Goal: Task Accomplishment & Management: Complete application form

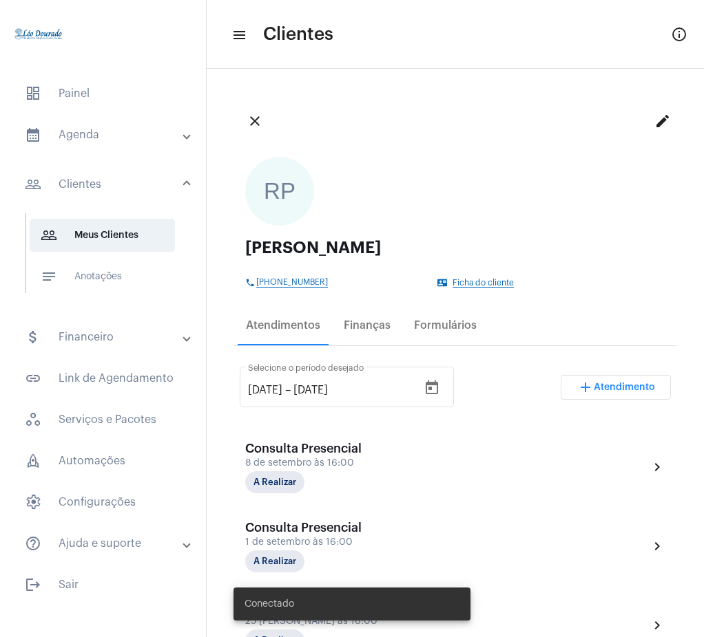
click at [106, 132] on mat-panel-title "calendar_month_outlined Agenda" at bounding box center [104, 135] width 159 height 17
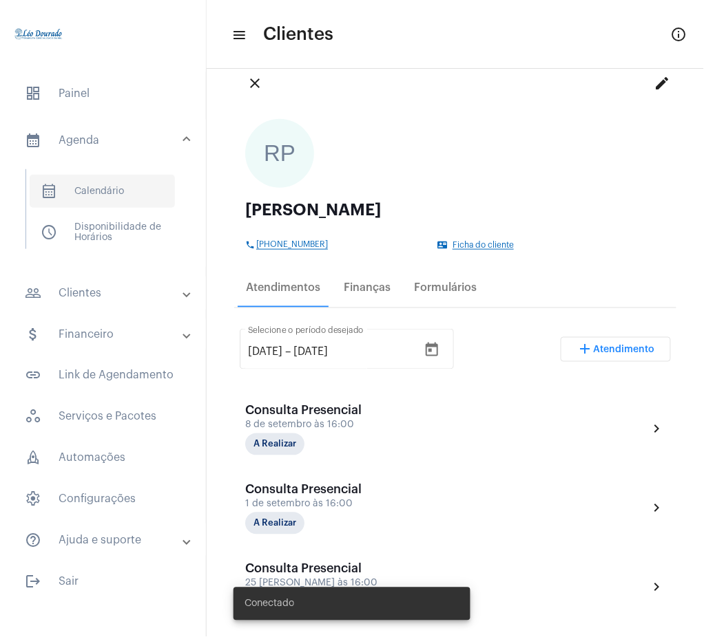
click at [129, 191] on span "calendar_month_outlined Calendário" at bounding box center [102, 191] width 145 height 33
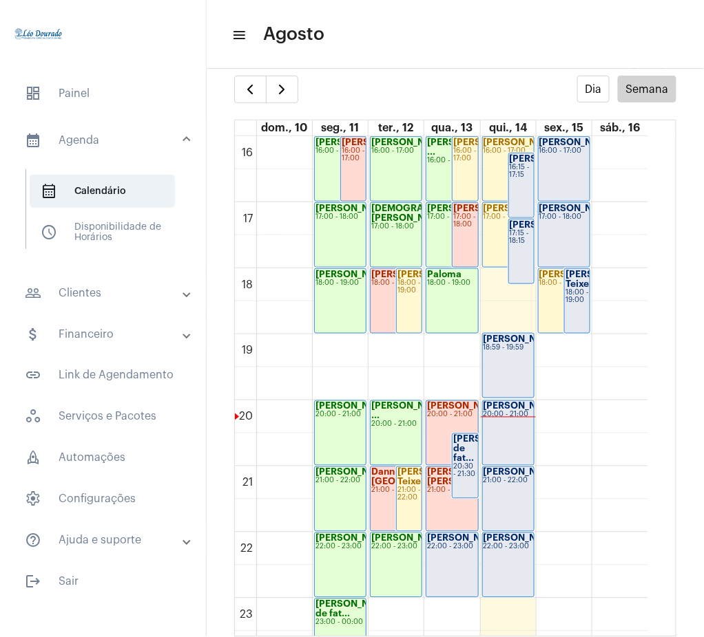
scroll to position [1084, 0]
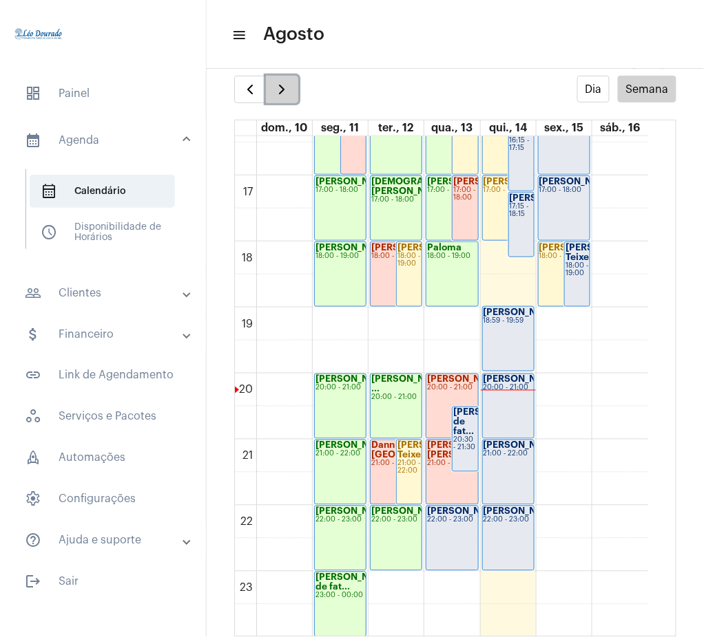
click at [283, 98] on button "button" at bounding box center [282, 90] width 32 height 28
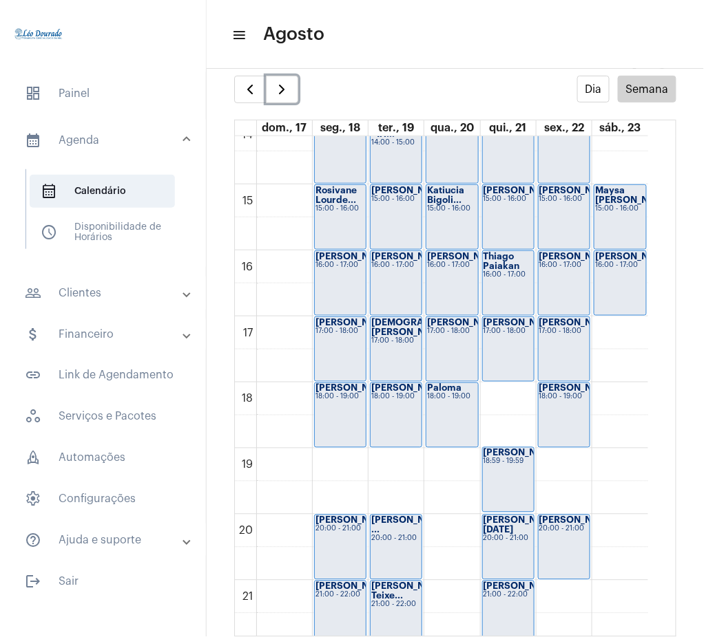
scroll to position [940, 0]
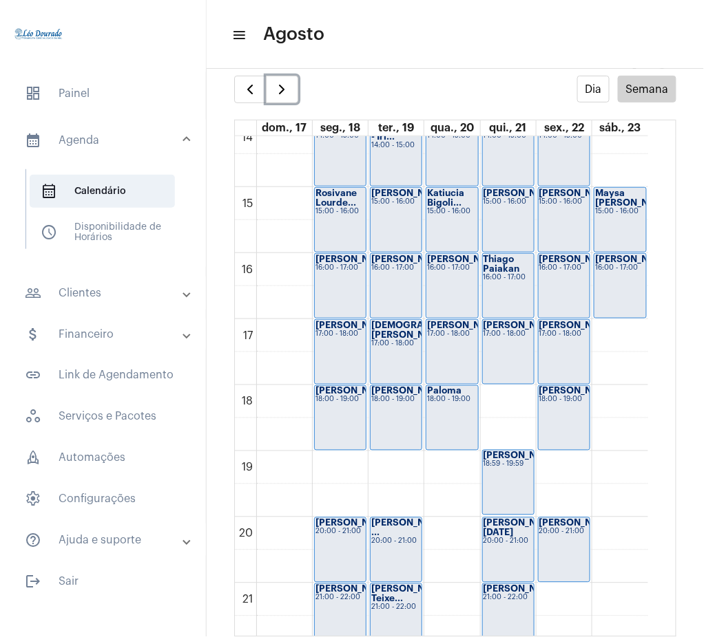
click at [514, 292] on div "Thiago Paiakan 16:00 - 17:00" at bounding box center [508, 286] width 51 height 64
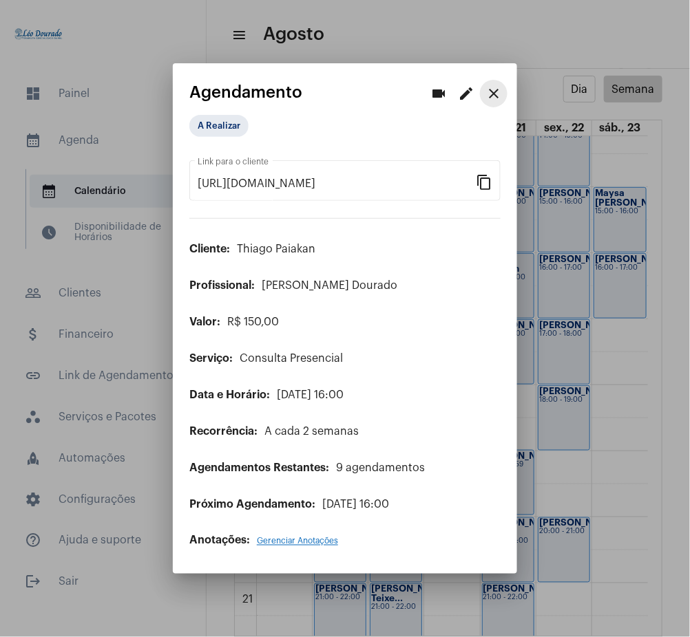
click at [486, 95] on mat-icon "close" at bounding box center [493, 93] width 17 height 17
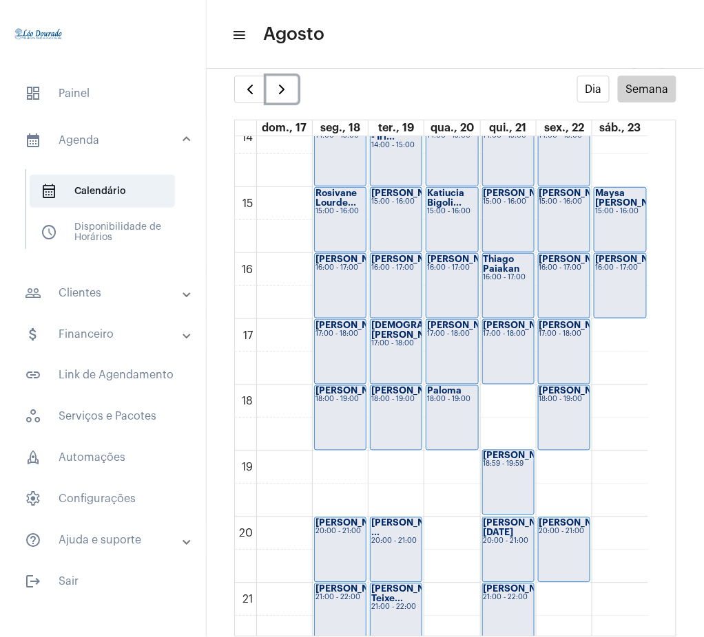
click at [493, 338] on div "17:00 - 18:00" at bounding box center [508, 334] width 50 height 8
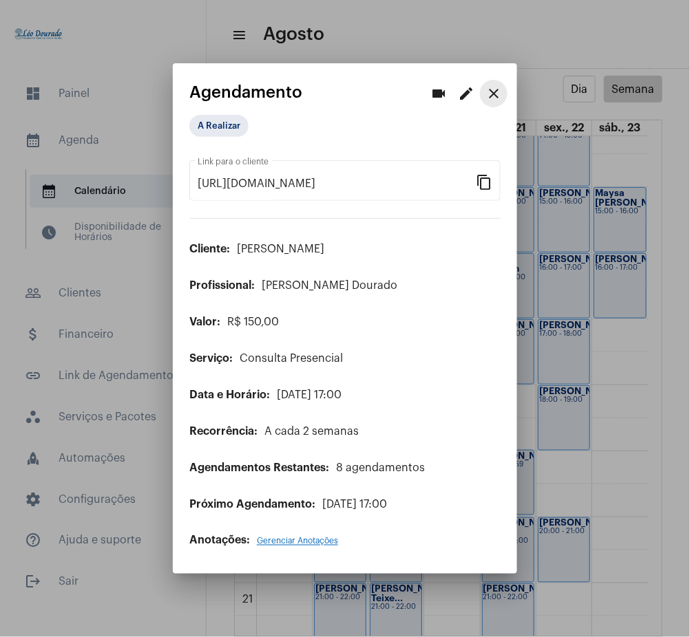
click at [490, 94] on mat-icon "close" at bounding box center [493, 93] width 17 height 17
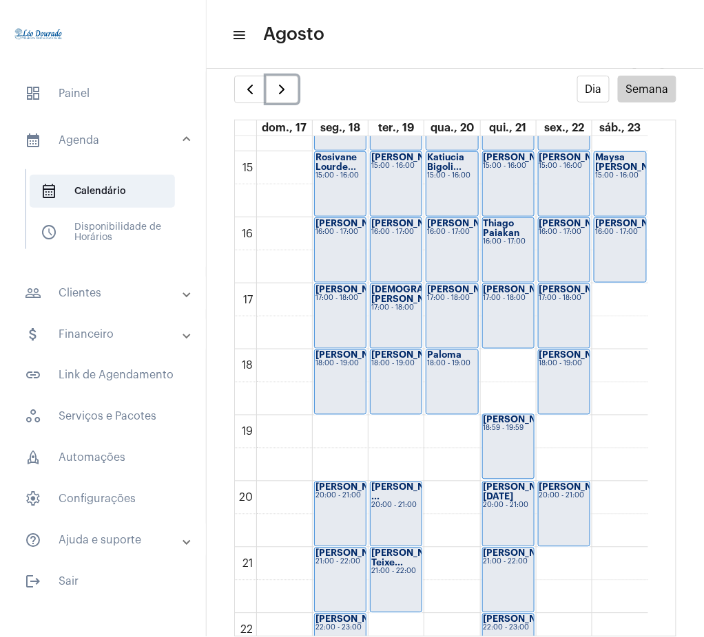
scroll to position [976, 0]
click at [569, 378] on div "[PERSON_NAME] 18:00 - 19:00" at bounding box center [563, 382] width 51 height 64
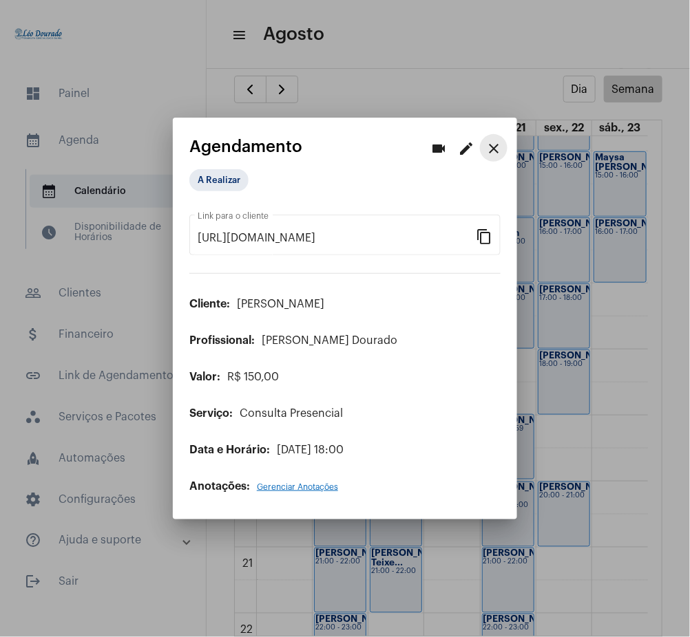
click at [498, 151] on mat-icon "close" at bounding box center [493, 148] width 17 height 17
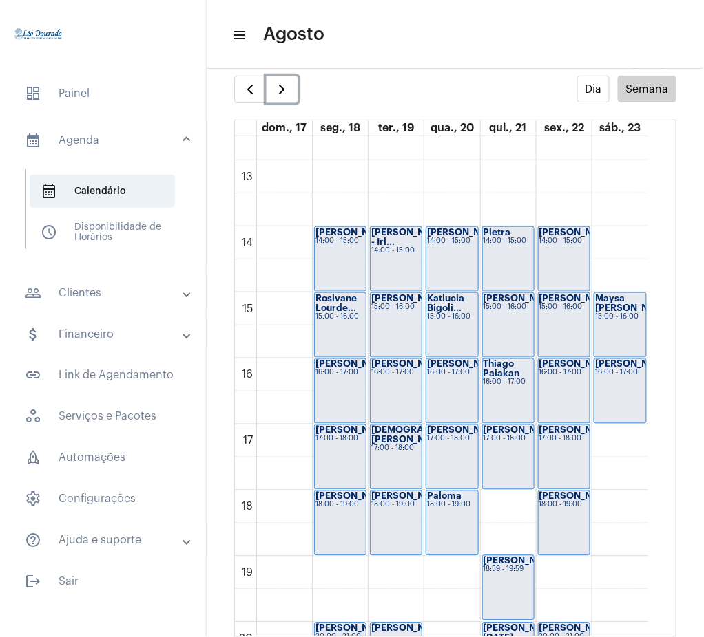
scroll to position [841, 0]
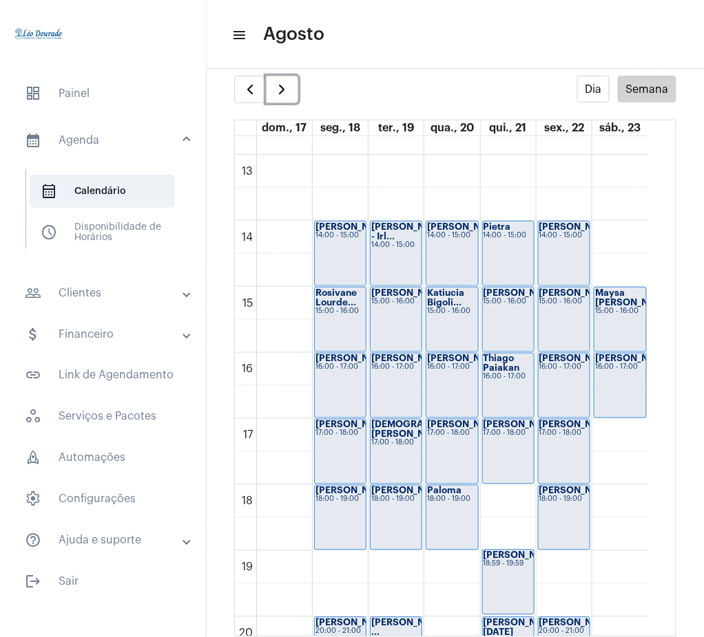
click at [566, 393] on div "[PERSON_NAME] 16:00 - 17:00" at bounding box center [563, 386] width 51 height 64
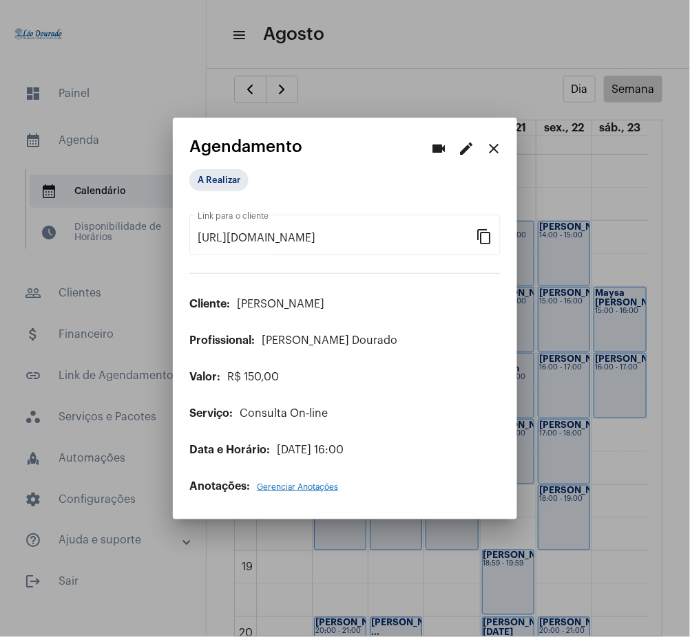
click at [496, 142] on mat-icon "close" at bounding box center [493, 148] width 17 height 17
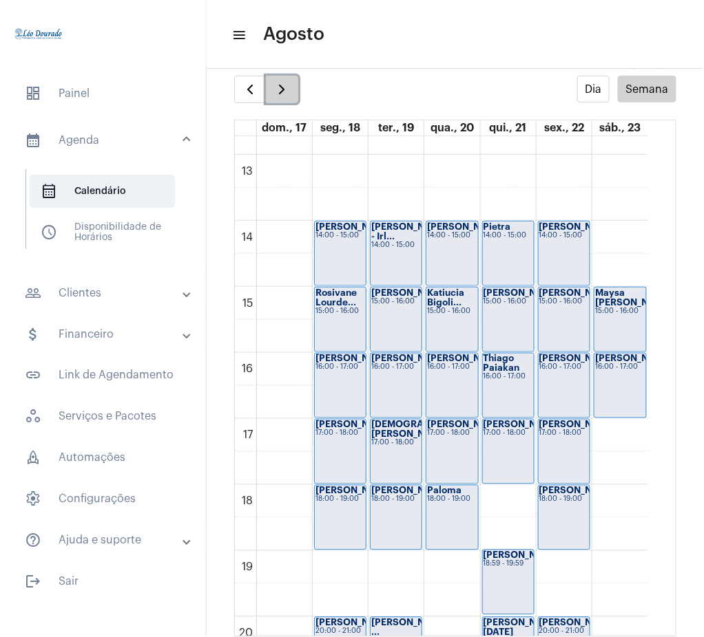
click at [280, 83] on span "button" at bounding box center [281, 89] width 17 height 17
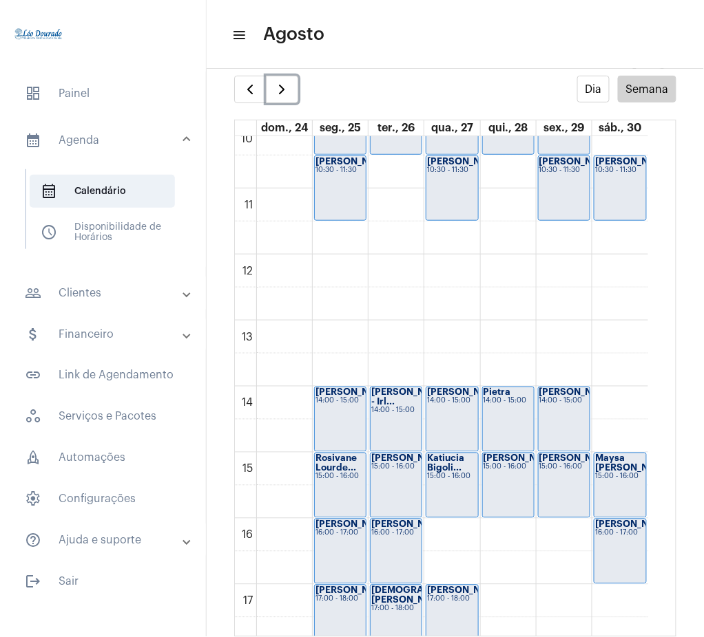
scroll to position [662, 0]
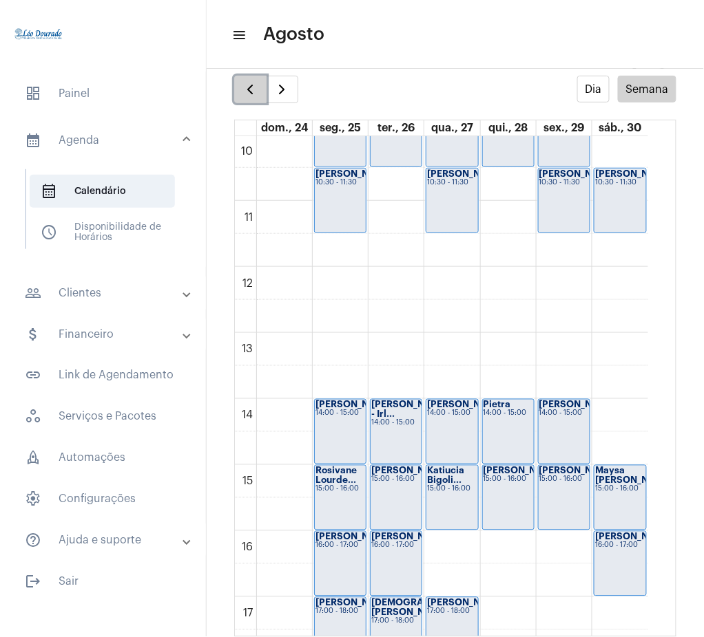
click at [262, 76] on button "button" at bounding box center [250, 90] width 32 height 28
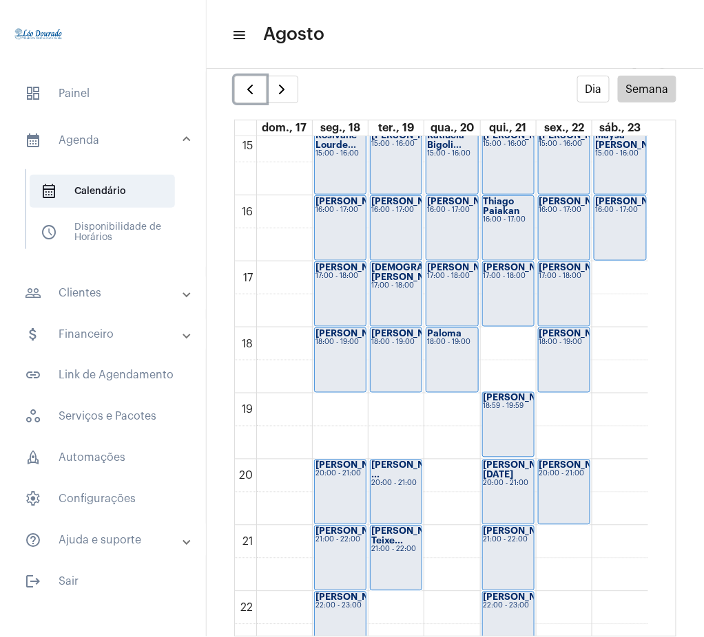
scroll to position [1004, 0]
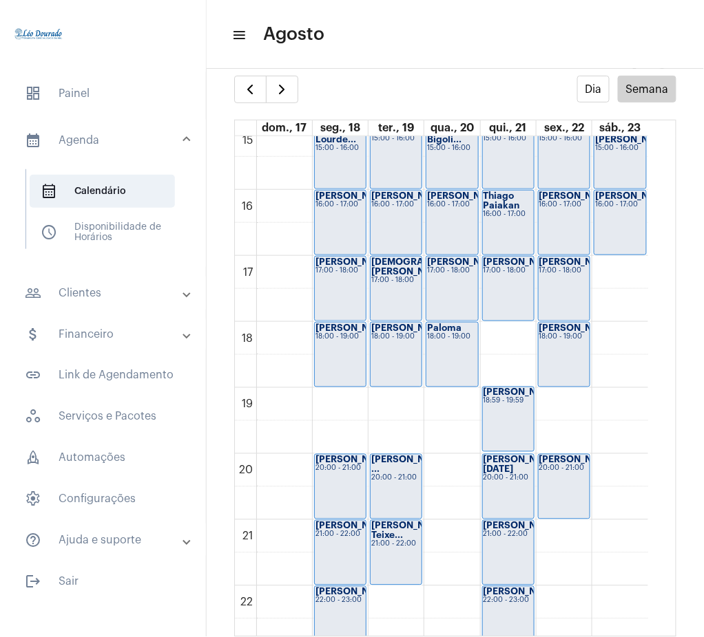
click at [276, 104] on full-calendar "Dia Semana dom., 17 seg., 18 ter., 19 qua., 20 qui., 21 sex., 22 sáb., 23 00 01…" at bounding box center [455, 357] width 497 height 562
click at [275, 93] on span "button" at bounding box center [281, 89] width 17 height 17
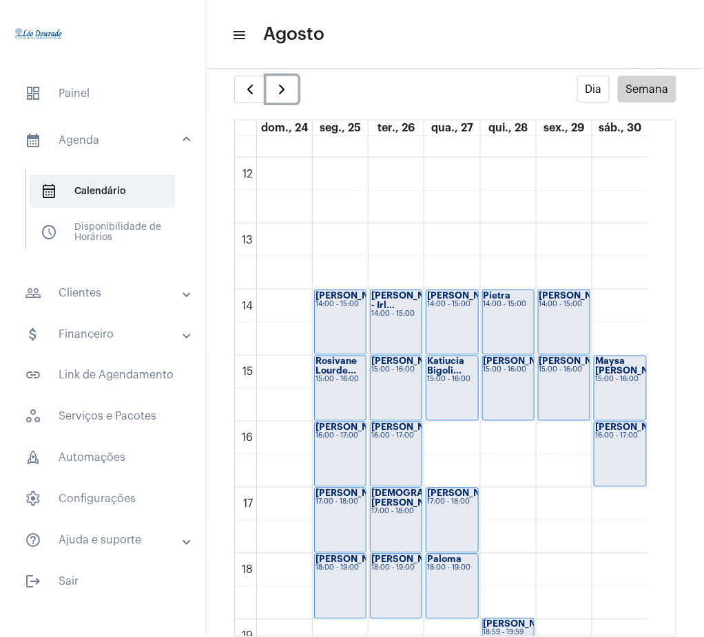
scroll to position [789, 0]
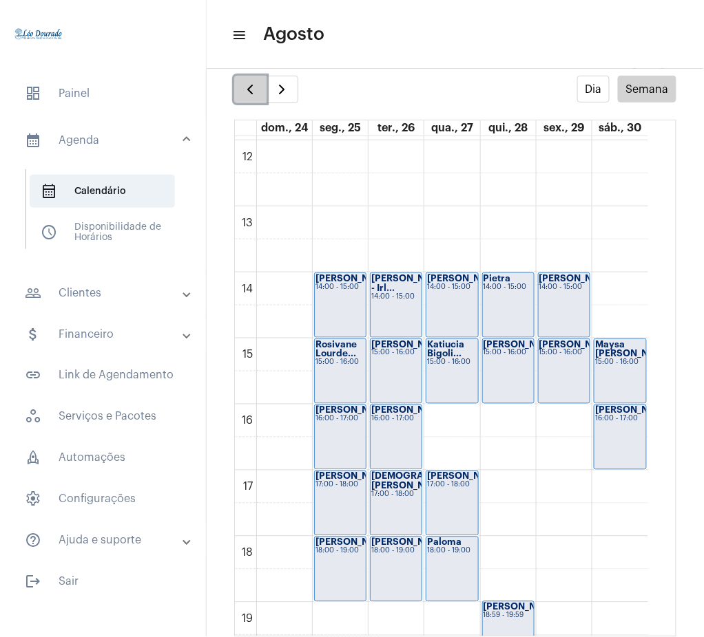
click at [240, 85] on button "button" at bounding box center [250, 90] width 32 height 28
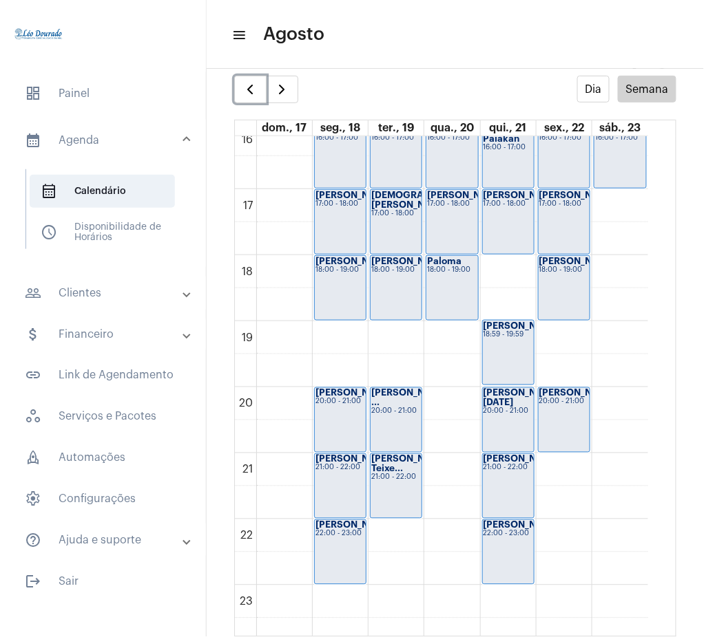
scroll to position [1084, 0]
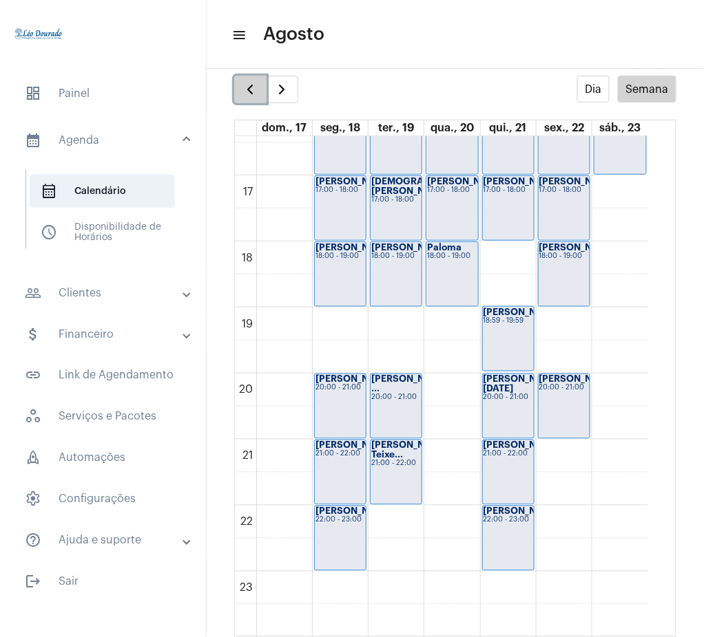
click at [246, 98] on button "button" at bounding box center [250, 90] width 32 height 28
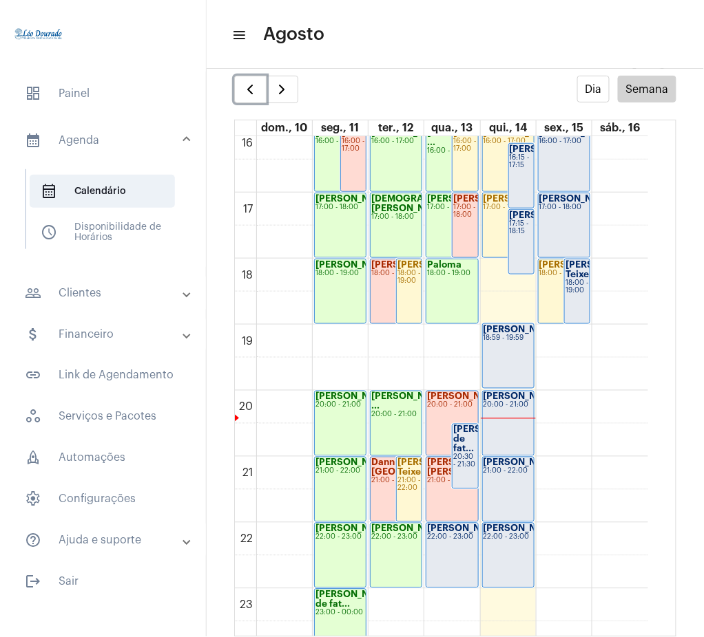
scroll to position [1084, 0]
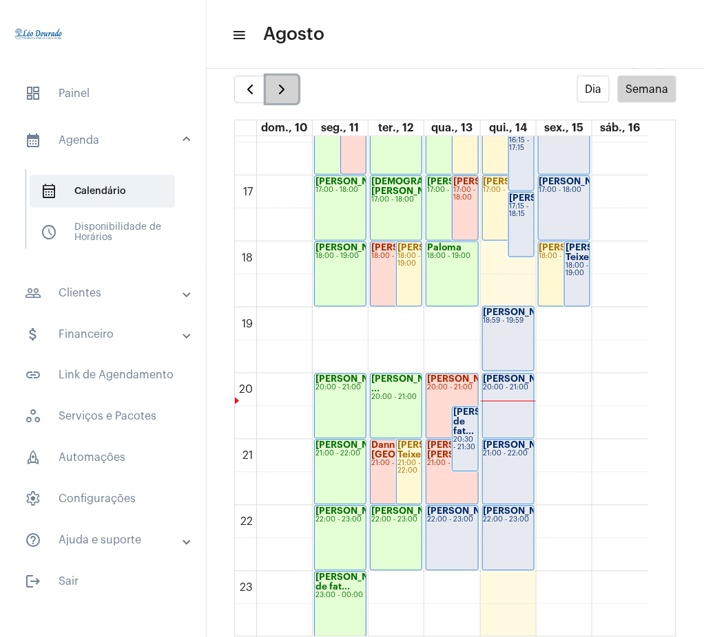
click at [272, 89] on button "button" at bounding box center [282, 90] width 32 height 28
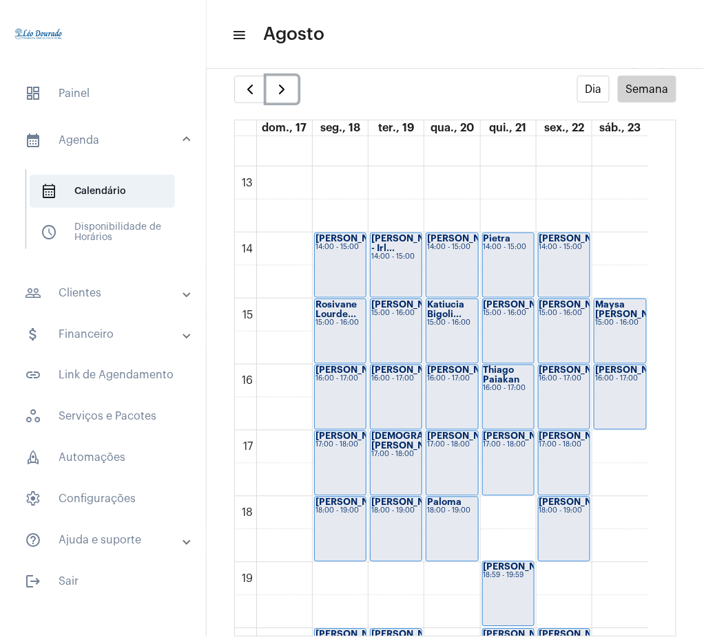
scroll to position [836, 0]
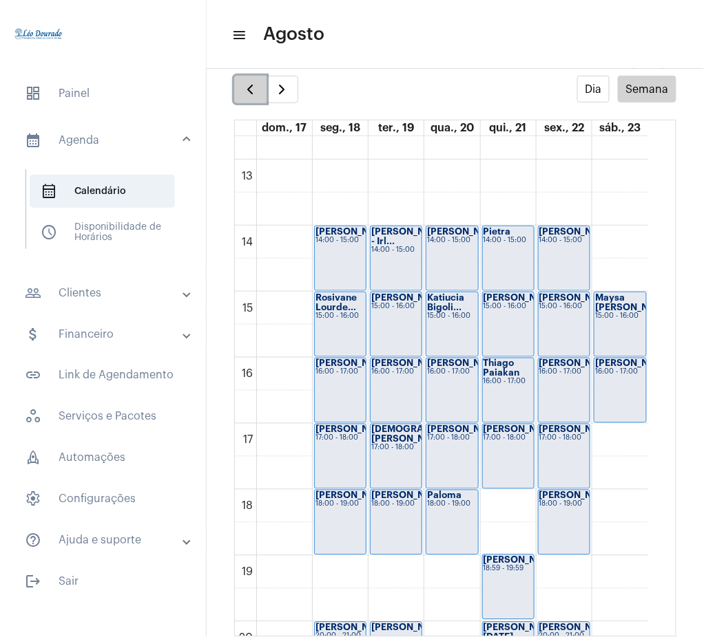
click at [264, 83] on button "button" at bounding box center [250, 90] width 32 height 28
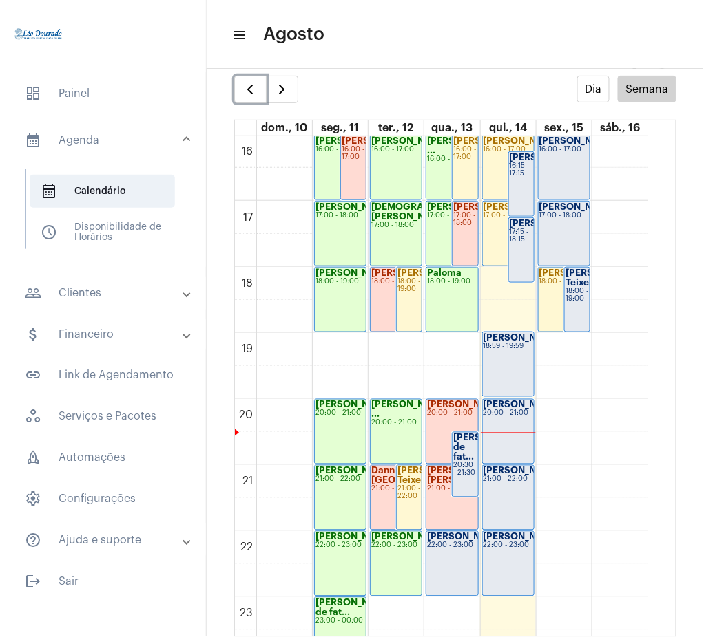
scroll to position [1084, 0]
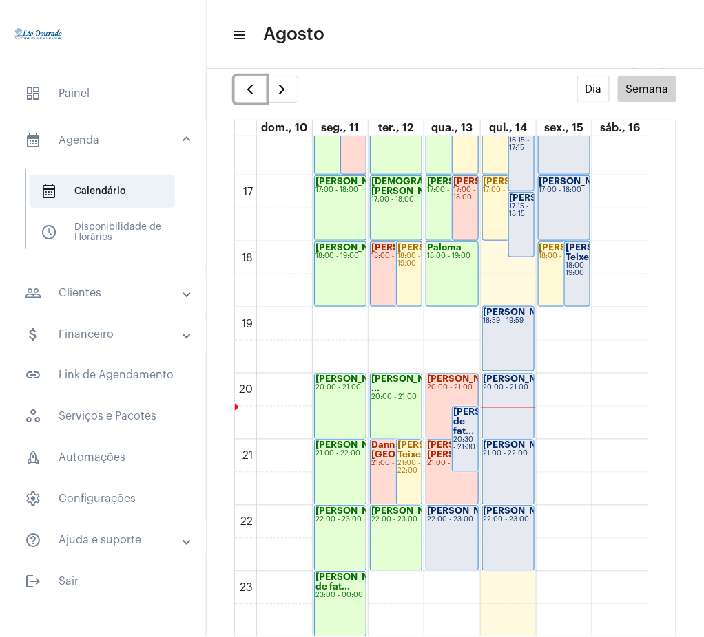
click at [408, 471] on div "21:00 - 22:00" at bounding box center [408, 468] width 23 height 15
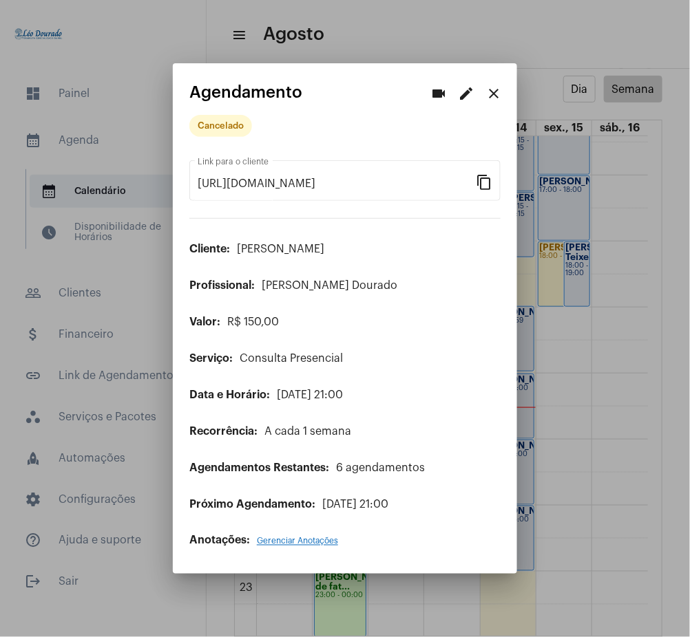
click at [497, 92] on mat-icon "close" at bounding box center [493, 93] width 17 height 17
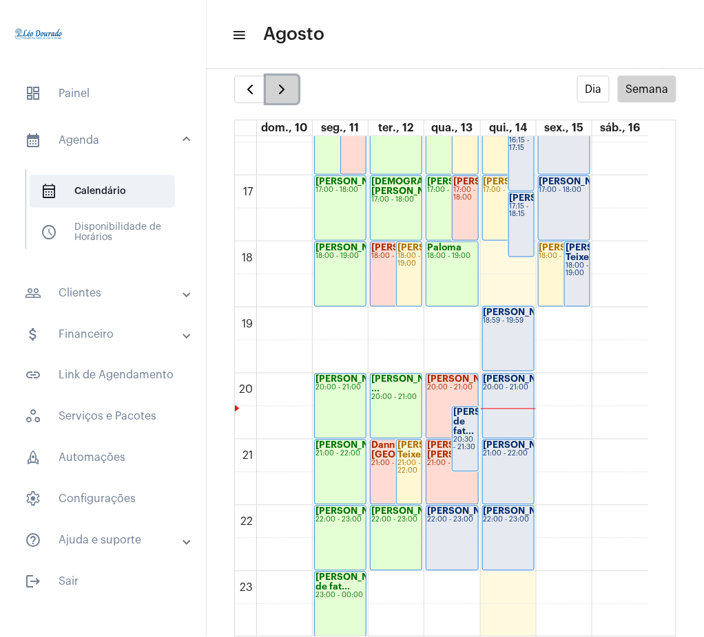
click at [277, 99] on button "button" at bounding box center [282, 90] width 32 height 28
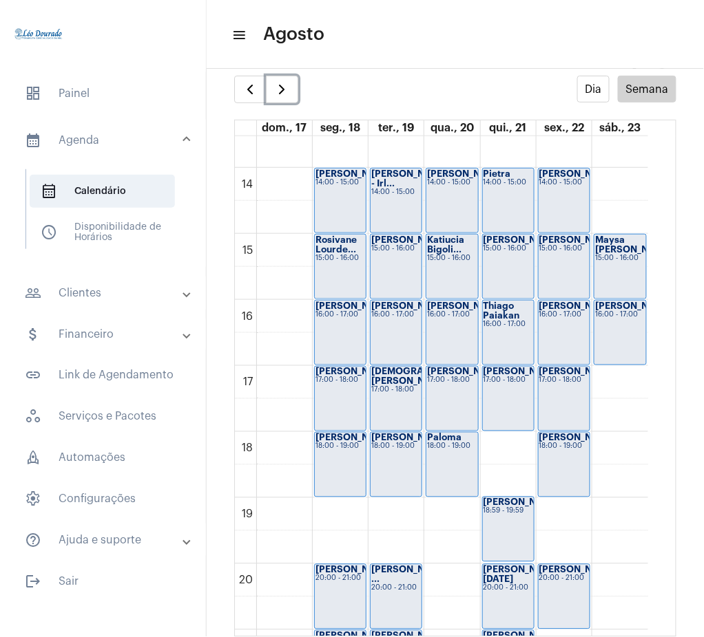
scroll to position [918, 0]
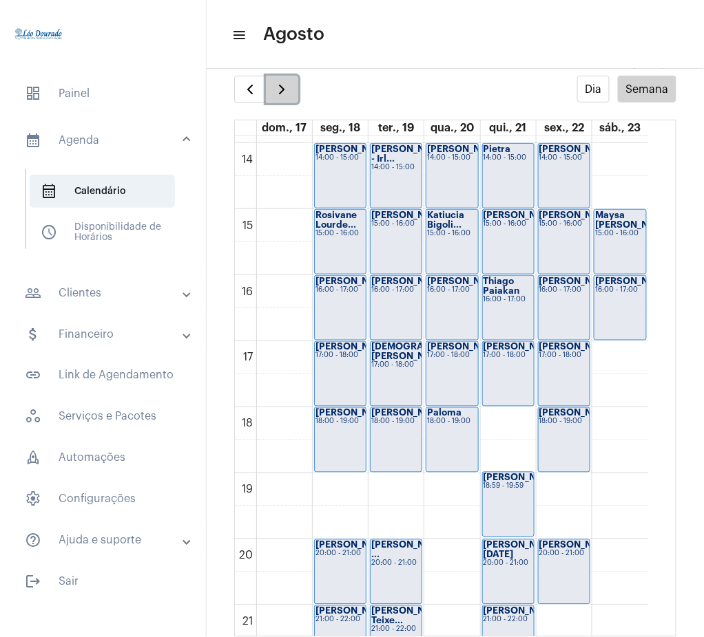
click at [279, 94] on span "button" at bounding box center [281, 89] width 17 height 17
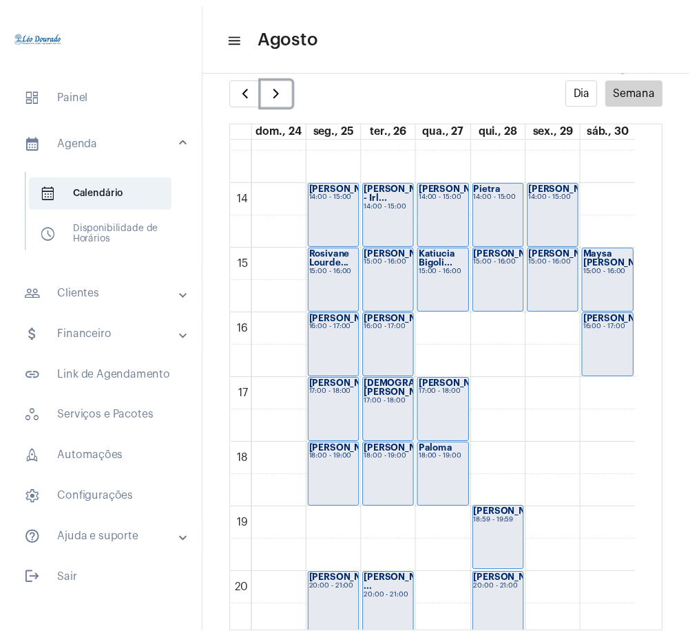
scroll to position [888, 0]
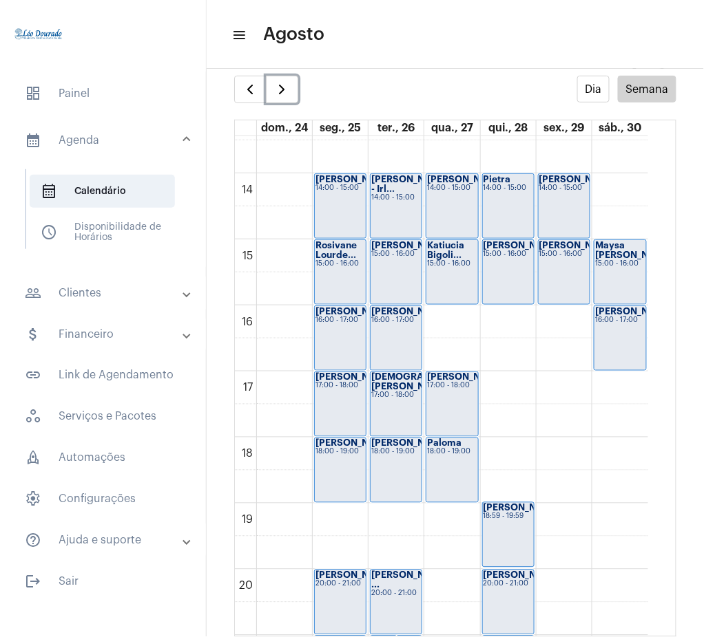
click at [556, 325] on div "00 01 02 03 04 05 06 07 08 09 10 11 12 13 14 15 16 17 18 19 20 21 22 23 [PERSON…" at bounding box center [441, 41] width 413 height 1586
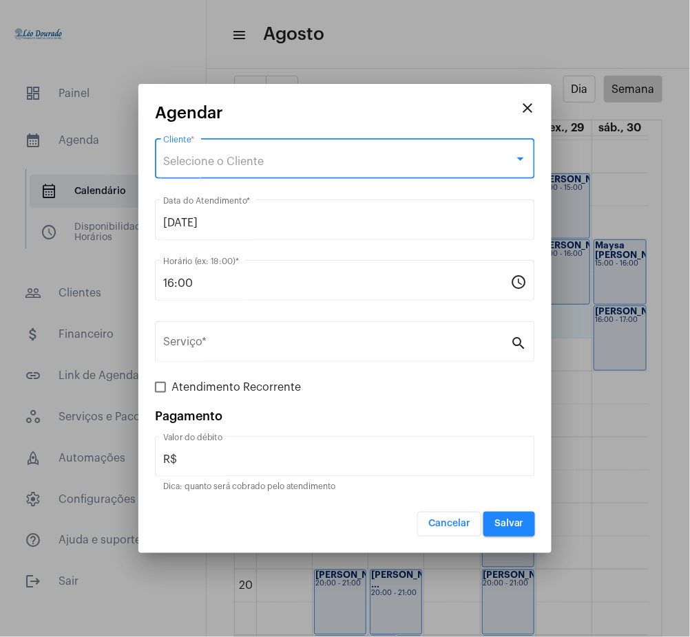
click at [190, 162] on span "Selecione o Cliente" at bounding box center [213, 161] width 101 height 11
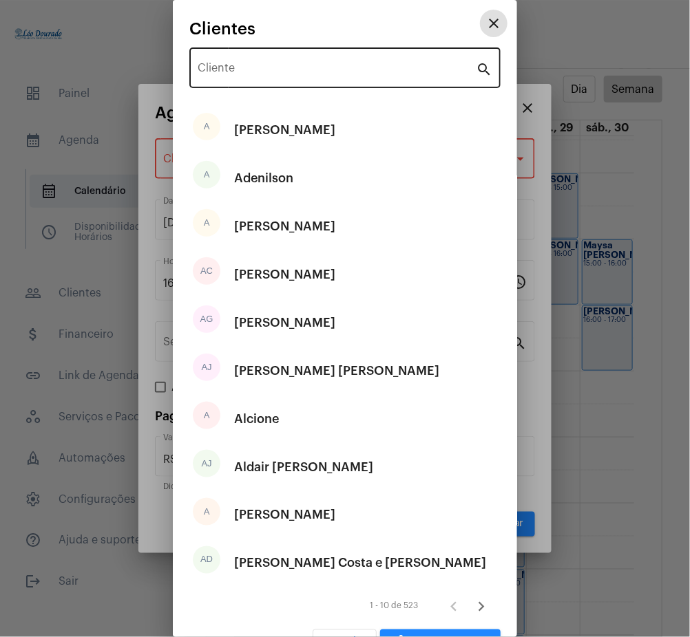
click at [241, 76] on div "Cliente" at bounding box center [337, 66] width 278 height 43
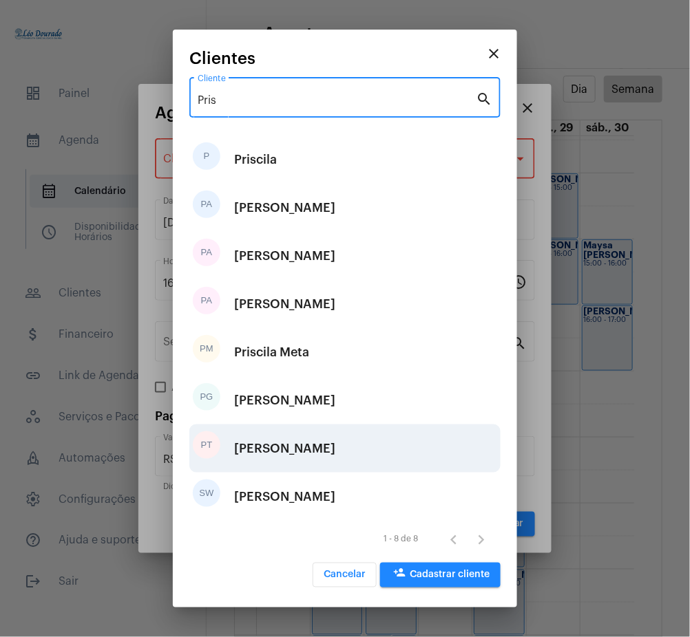
type input "Pris"
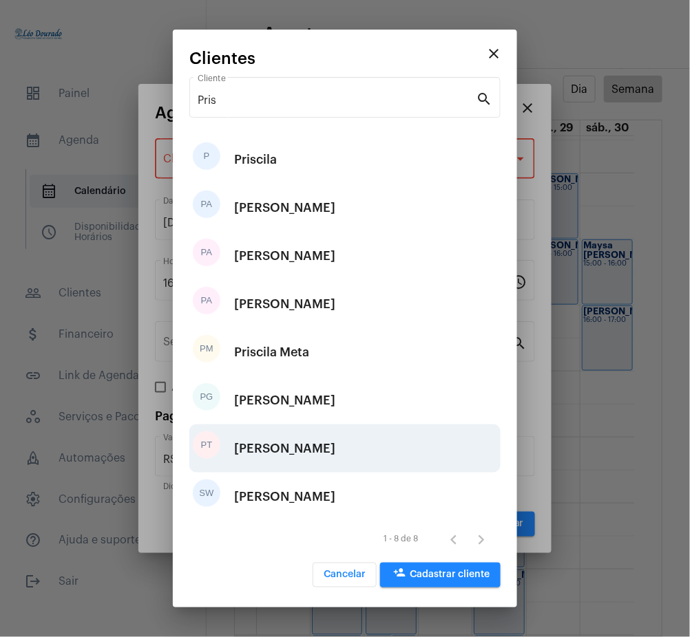
click at [290, 445] on div "[PERSON_NAME]" at bounding box center [284, 448] width 101 height 41
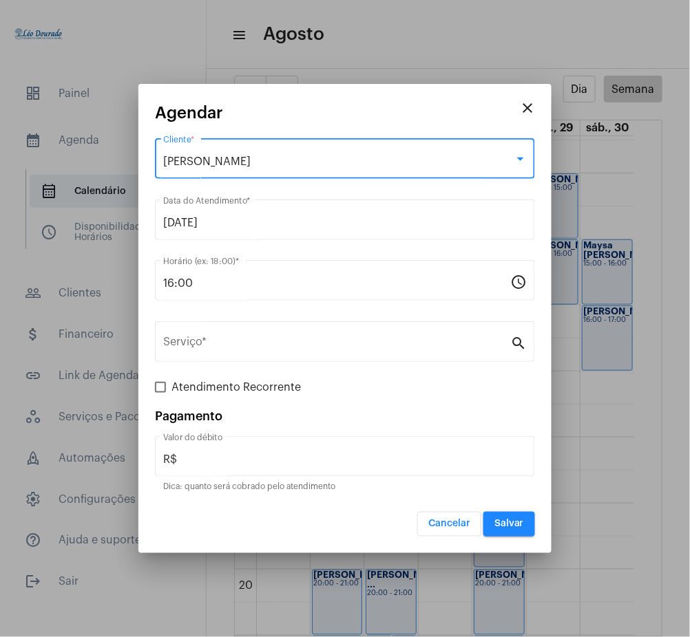
click at [288, 162] on div "[PERSON_NAME]" at bounding box center [338, 162] width 351 height 12
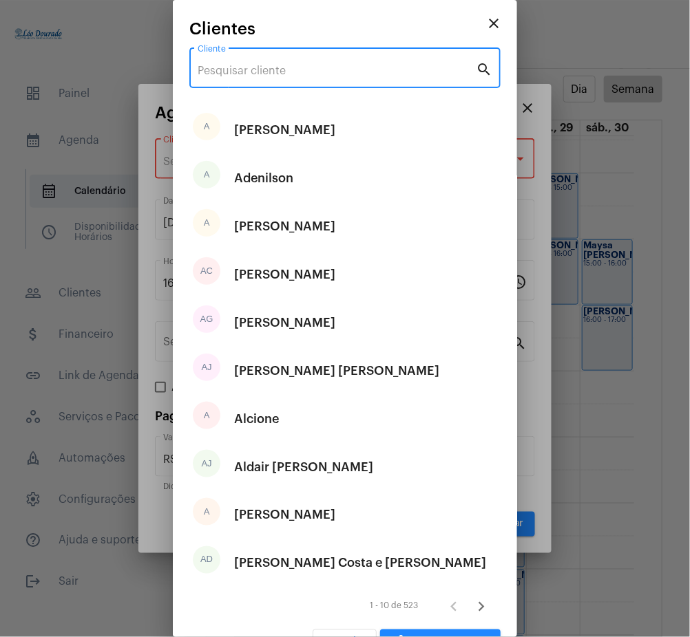
click at [298, 71] on input "Cliente" at bounding box center [337, 71] width 278 height 12
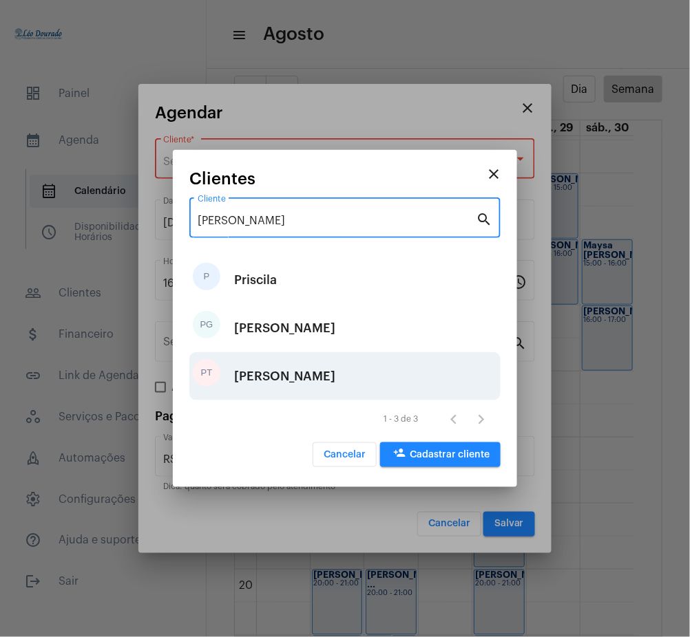
type input "[PERSON_NAME]"
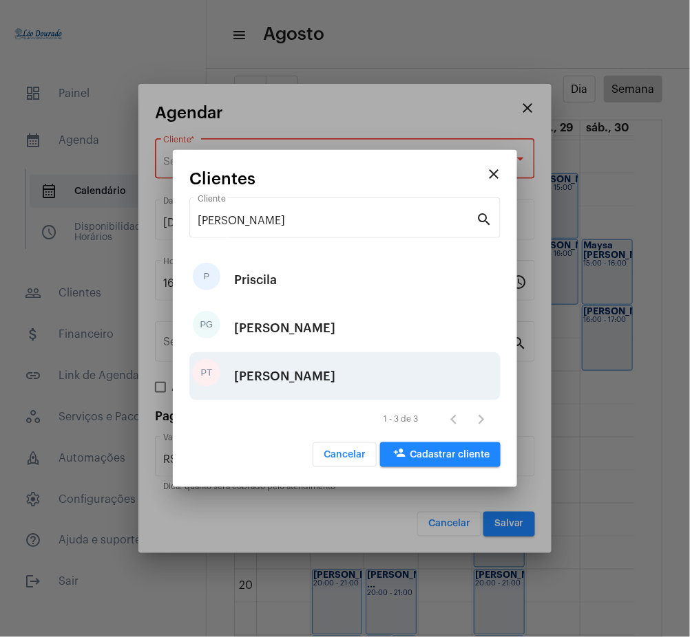
click at [307, 368] on div "[PERSON_NAME]" at bounding box center [284, 376] width 101 height 41
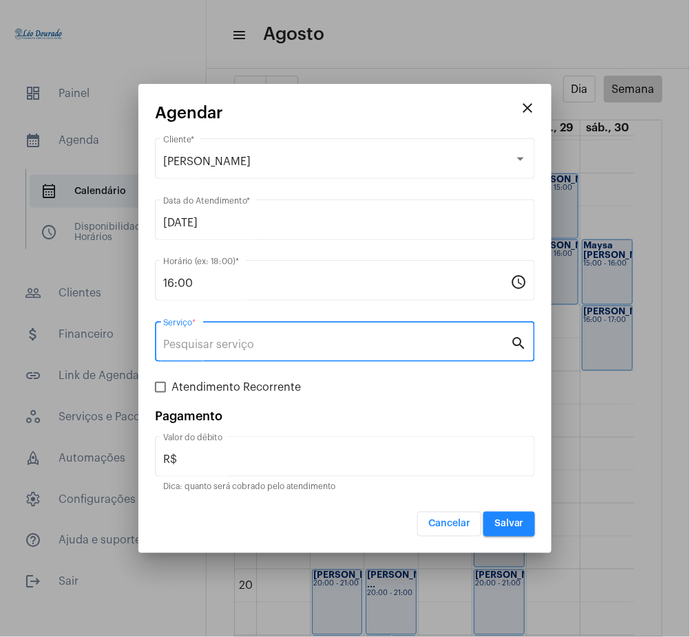
click at [266, 345] on input "Serviço *" at bounding box center [336, 345] width 347 height 12
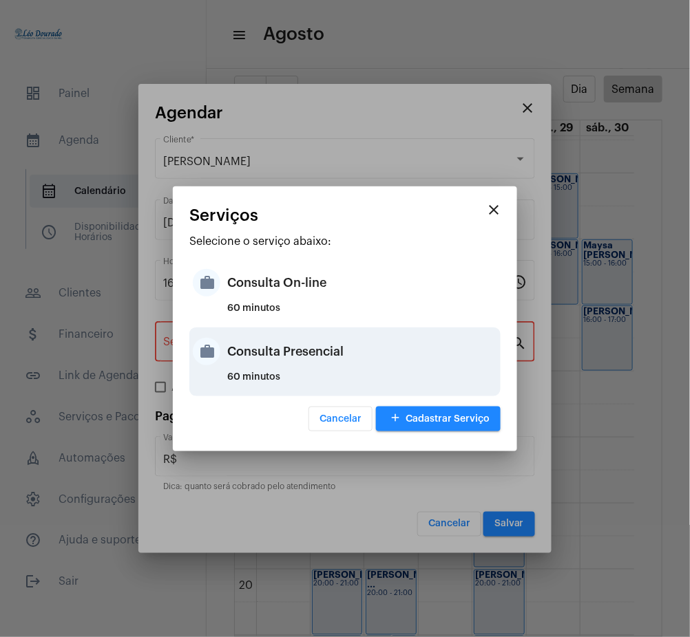
click at [318, 378] on div "60 minutos" at bounding box center [362, 382] width 270 height 21
type input "Consulta Presencial"
type input "R$ 150"
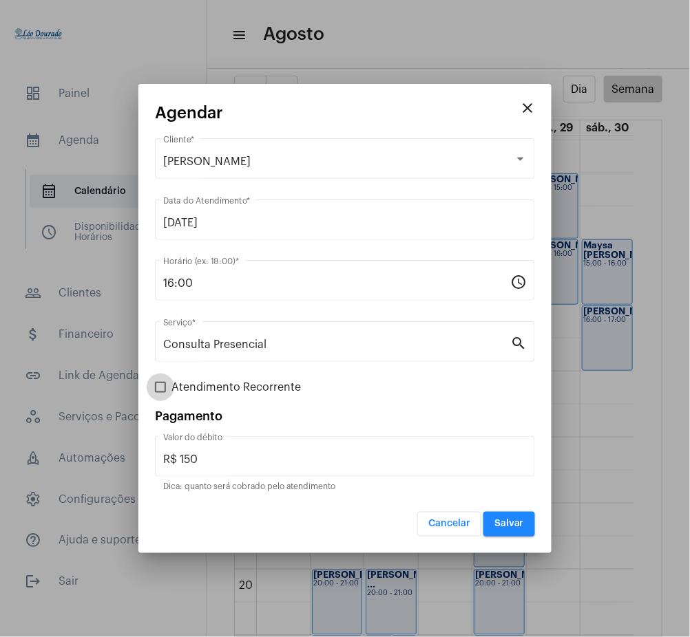
click at [159, 384] on span at bounding box center [160, 387] width 11 height 11
click at [160, 393] on input "Atendimento Recorrente" at bounding box center [160, 393] width 1 height 1
checkbox input "true"
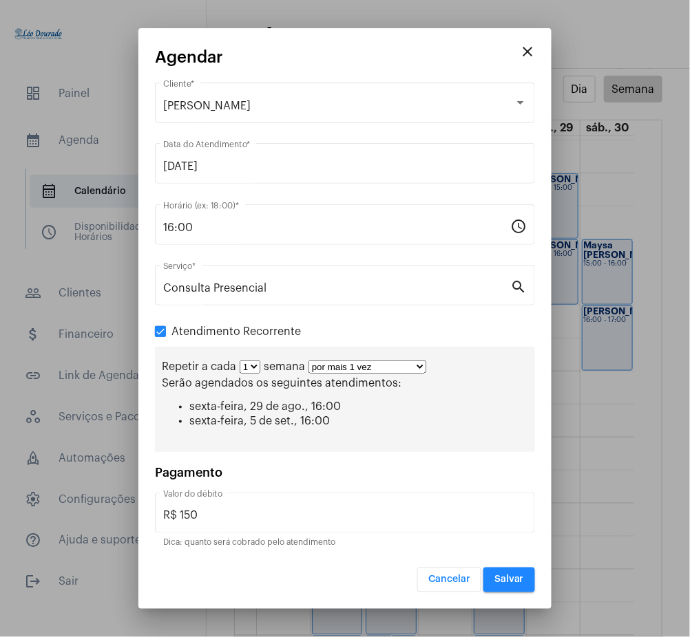
click at [358, 339] on div "Atendimento Recorrente Repetir a cada 1 2 3 4 5 6 7 8 semana por mais 1 vez por…" at bounding box center [345, 388] width 380 height 129
click at [372, 359] on div "Repetir a cada 1 2 3 4 5 6 7 8 semana por mais 1 vez por mais 2 vezes por mais …" at bounding box center [345, 399] width 380 height 105
click at [381, 367] on select "por mais 1 vez por mais 2 vezes por mais 3 vezes por mais 4 vezes por mais 5 ve…" at bounding box center [367, 367] width 118 height 13
select select "10: 0"
click at [308, 361] on select "por mais 1 vez por mais 2 vezes por mais 3 vezes por mais 4 vezes por mais 5 ve…" at bounding box center [367, 367] width 118 height 13
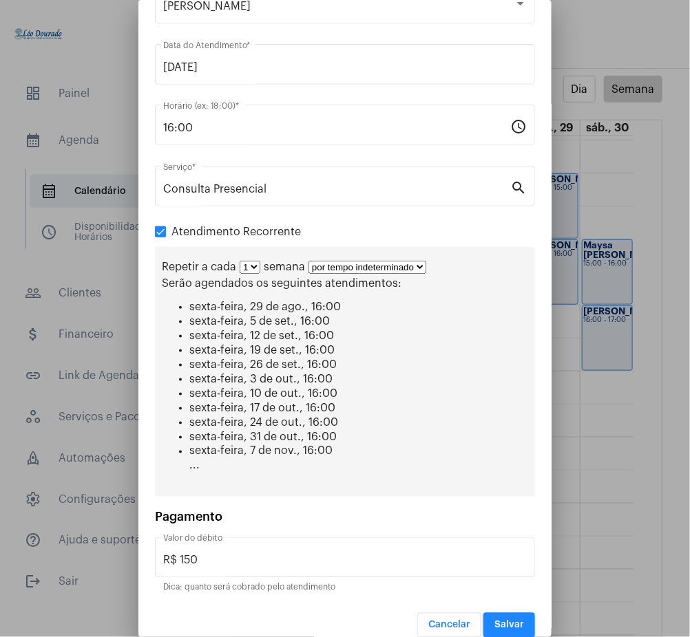
scroll to position [87, 0]
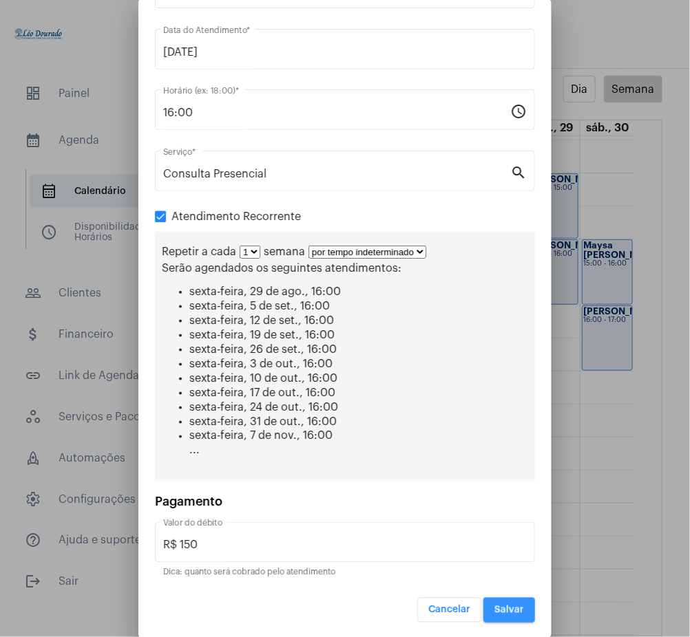
click at [494, 606] on span "Salvar" at bounding box center [509, 611] width 30 height 10
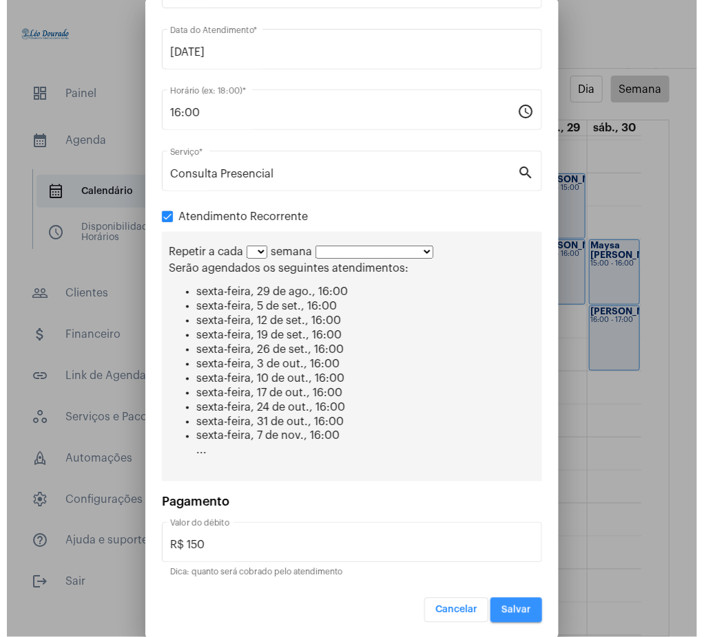
scroll to position [0, 0]
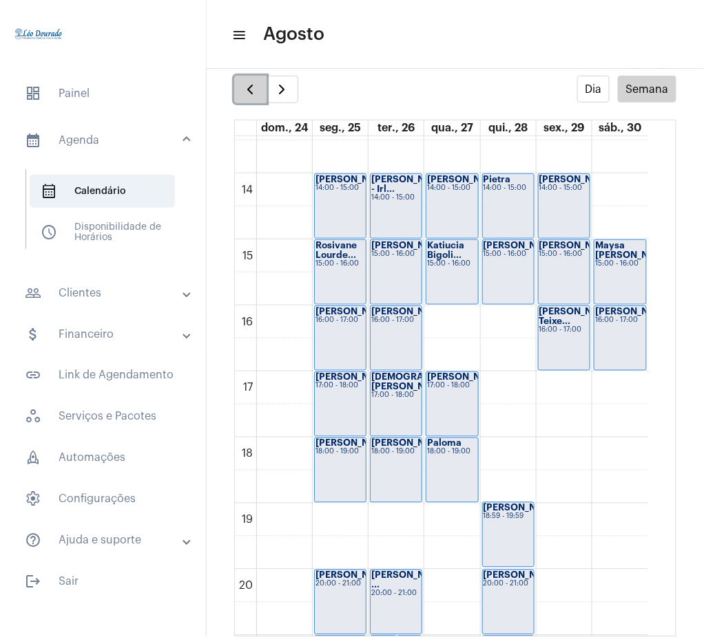
click at [254, 85] on span "button" at bounding box center [250, 89] width 17 height 17
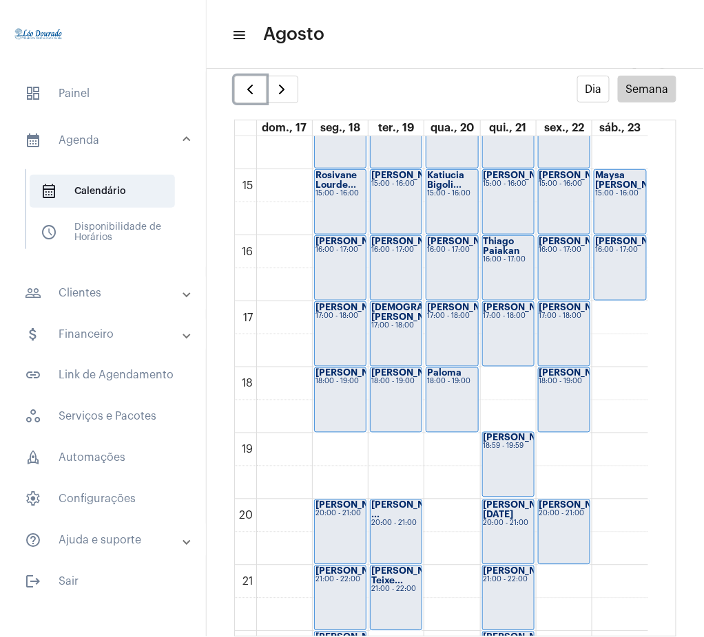
scroll to position [971, 0]
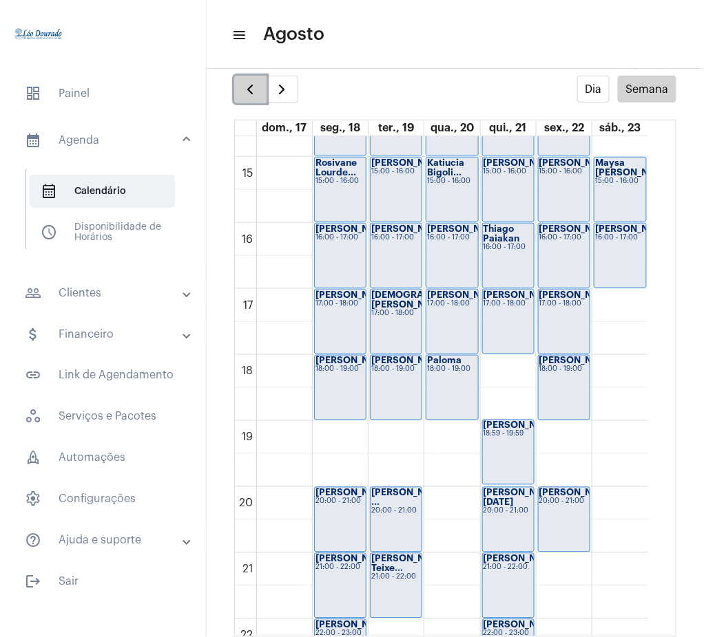
click at [245, 92] on span "button" at bounding box center [250, 89] width 17 height 17
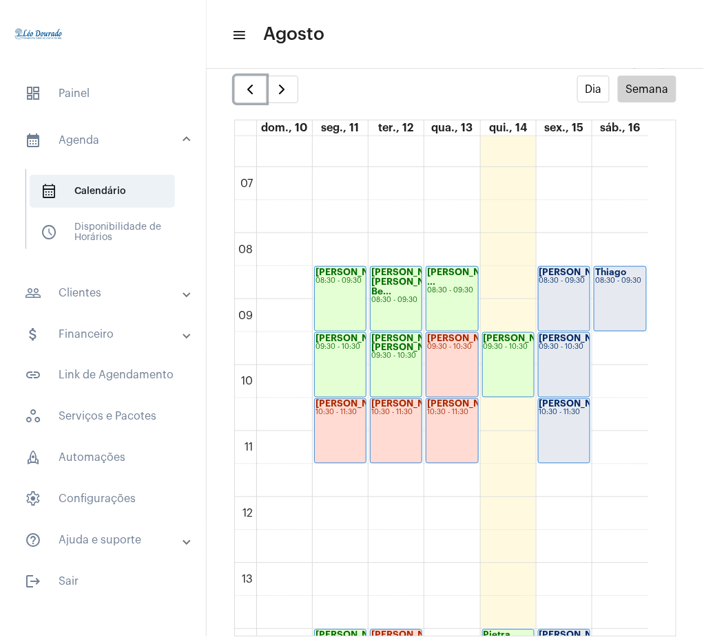
scroll to position [436, 0]
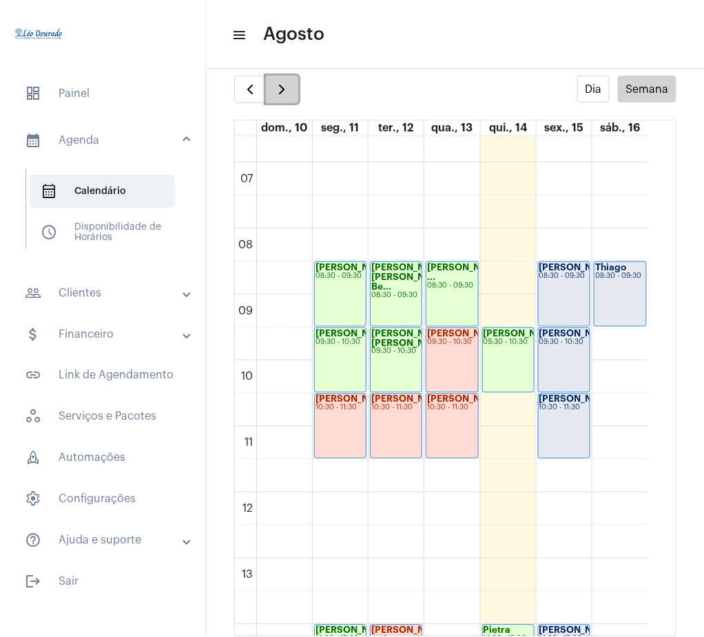
click at [293, 100] on button "button" at bounding box center [282, 90] width 32 height 28
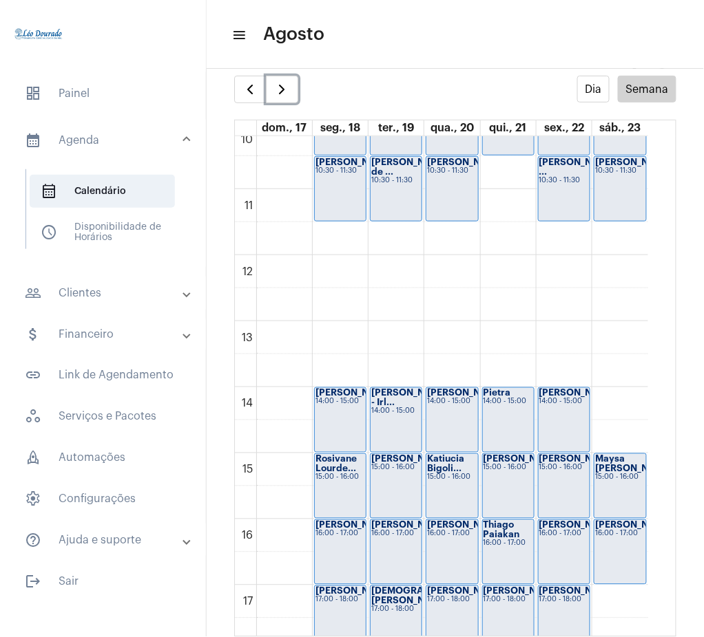
scroll to position [664, 0]
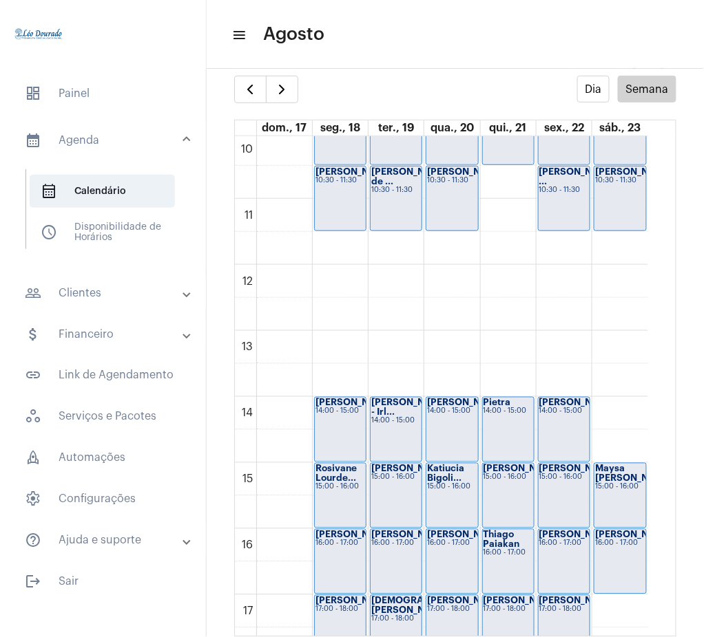
click at [81, 285] on mat-panel-title "people_outline Clientes" at bounding box center [104, 293] width 159 height 17
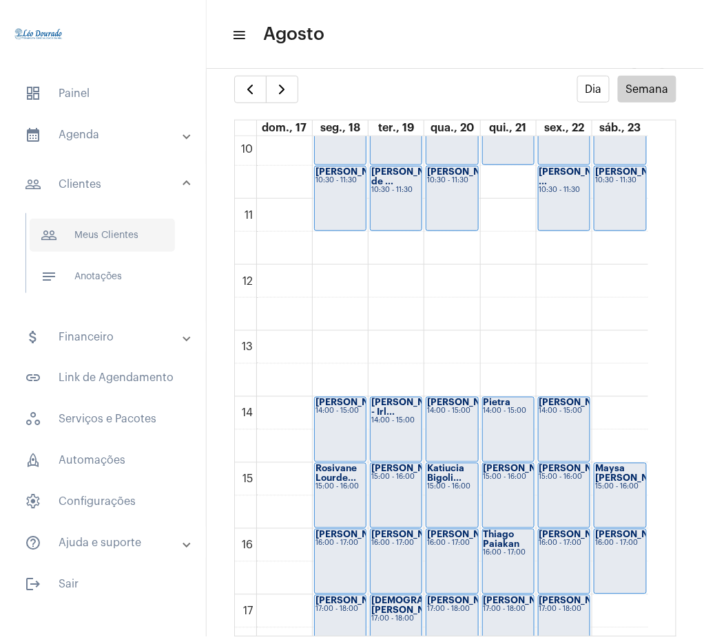
click at [134, 234] on span "people_outline Meus Clientes" at bounding box center [102, 235] width 145 height 33
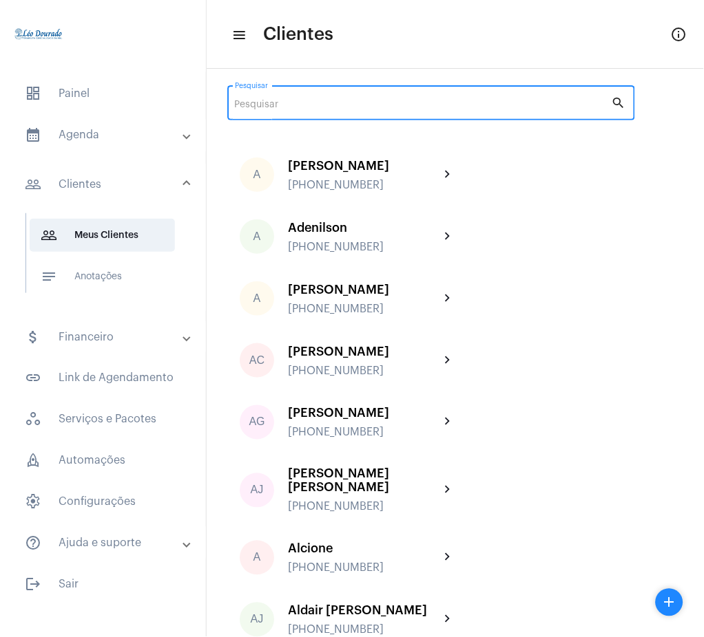
click at [530, 100] on input "Pesquisar" at bounding box center [423, 105] width 377 height 11
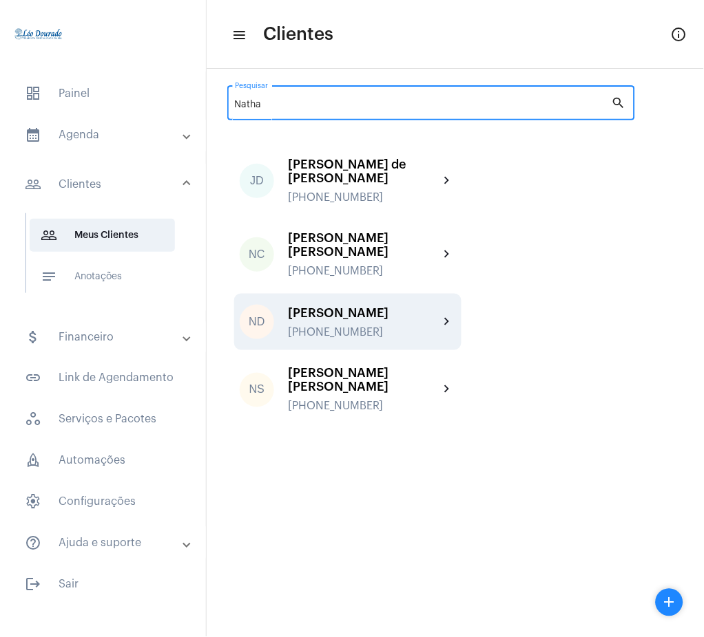
type input "Natha"
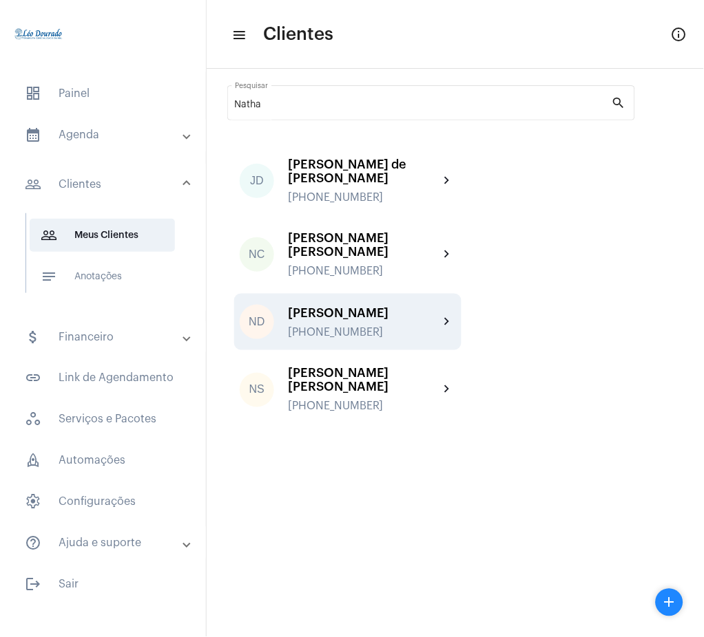
click at [458, 309] on div "ND [PERSON_NAME] [PHONE_NUMBER] chevron_right" at bounding box center [347, 322] width 227 height 56
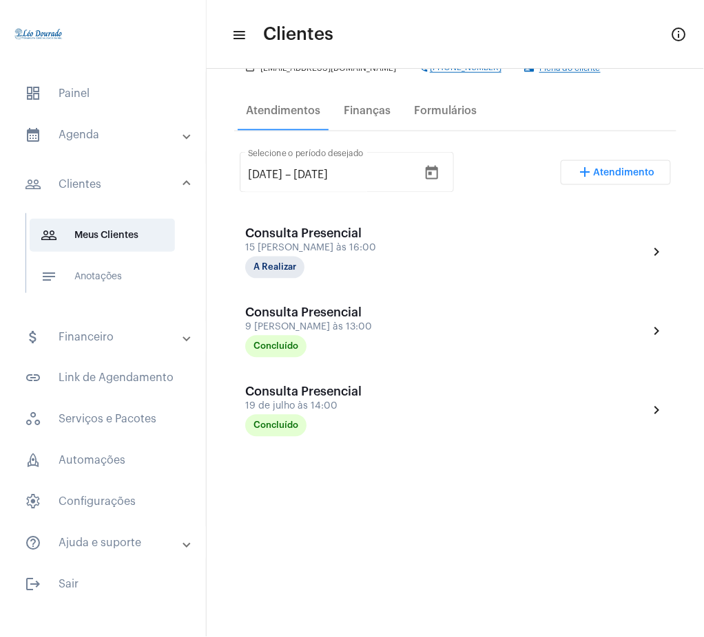
scroll to position [175, 0]
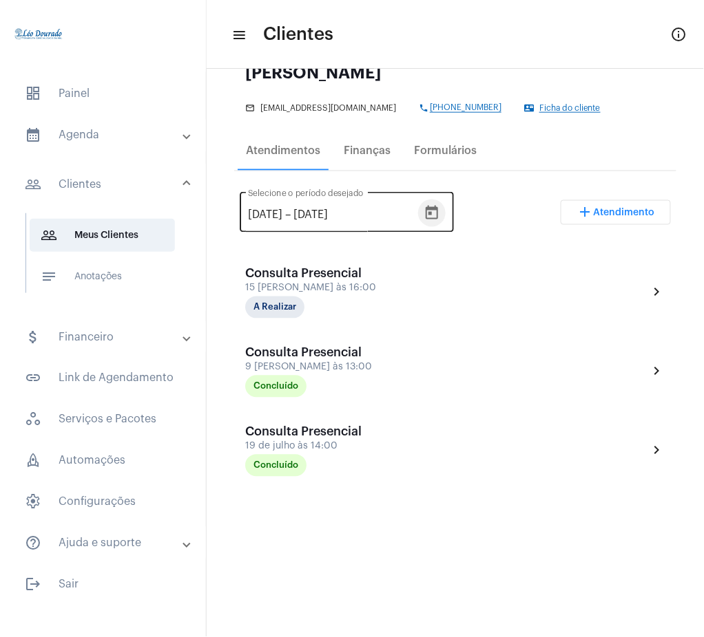
click at [438, 207] on icon "Open calendar" at bounding box center [431, 213] width 12 height 14
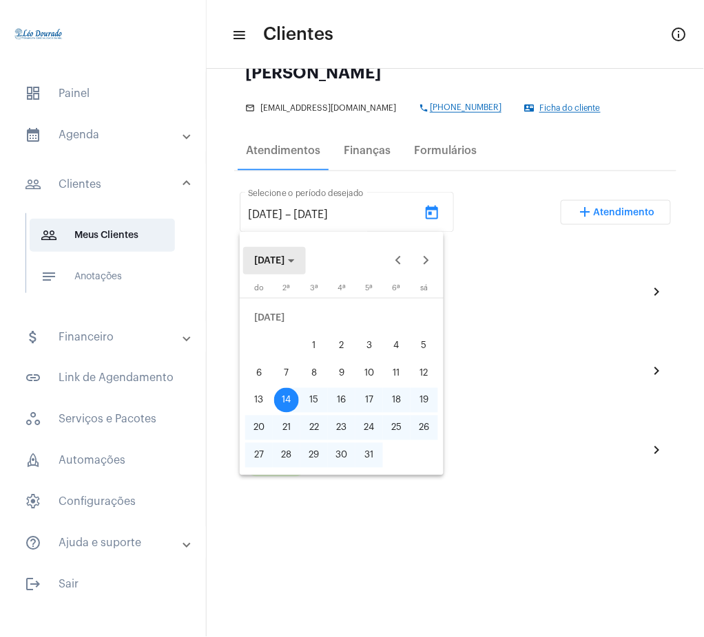
click at [284, 262] on span "[DATE]" at bounding box center [269, 261] width 30 height 10
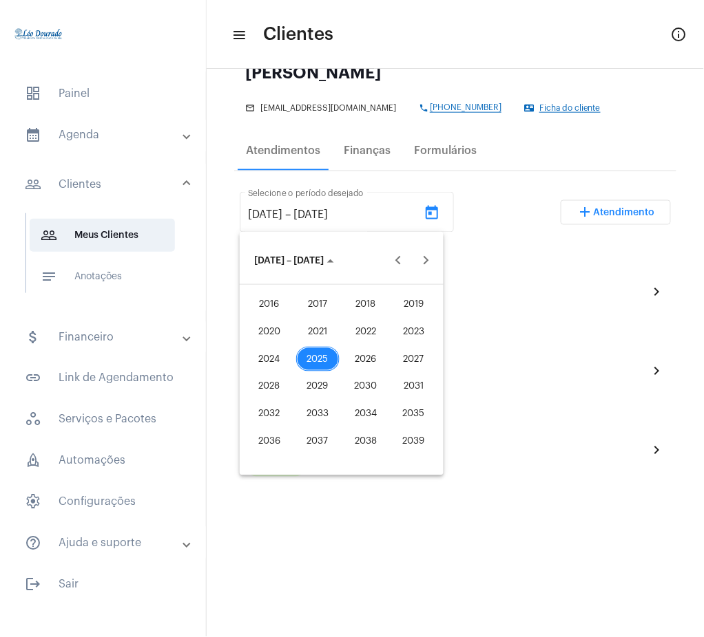
click at [327, 335] on div "2021" at bounding box center [317, 331] width 43 height 25
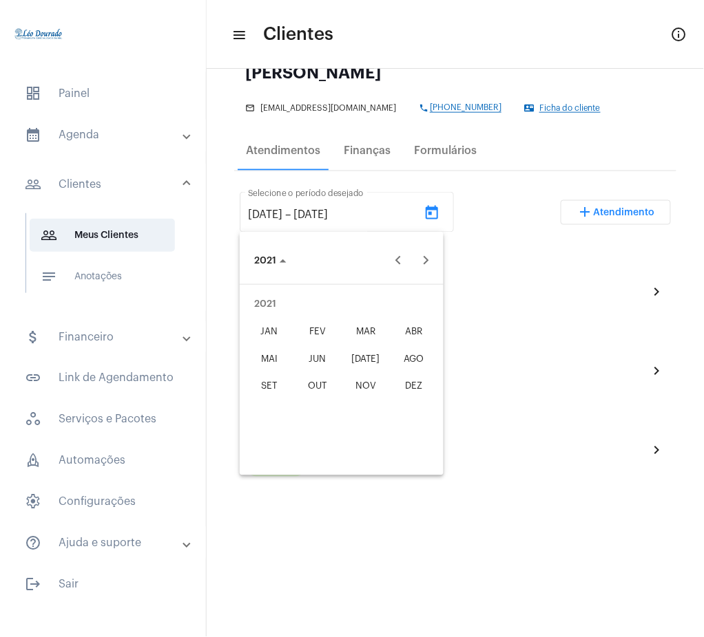
click at [272, 325] on div "JAN" at bounding box center [269, 331] width 43 height 25
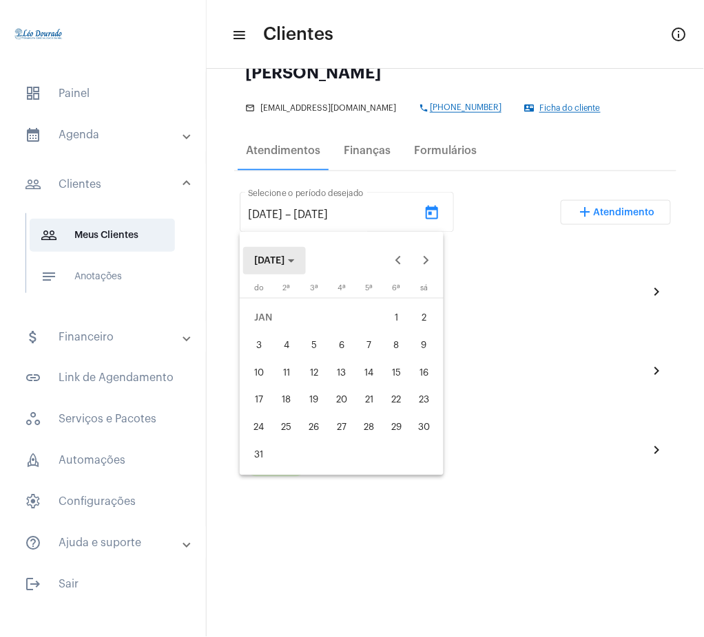
click at [275, 253] on button "[DATE]" at bounding box center [274, 261] width 63 height 28
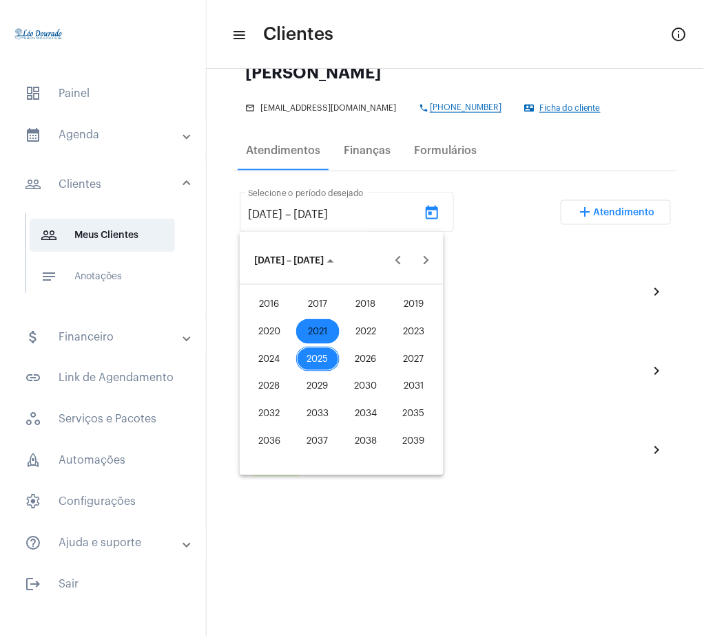
click at [315, 326] on div "2021" at bounding box center [317, 331] width 43 height 25
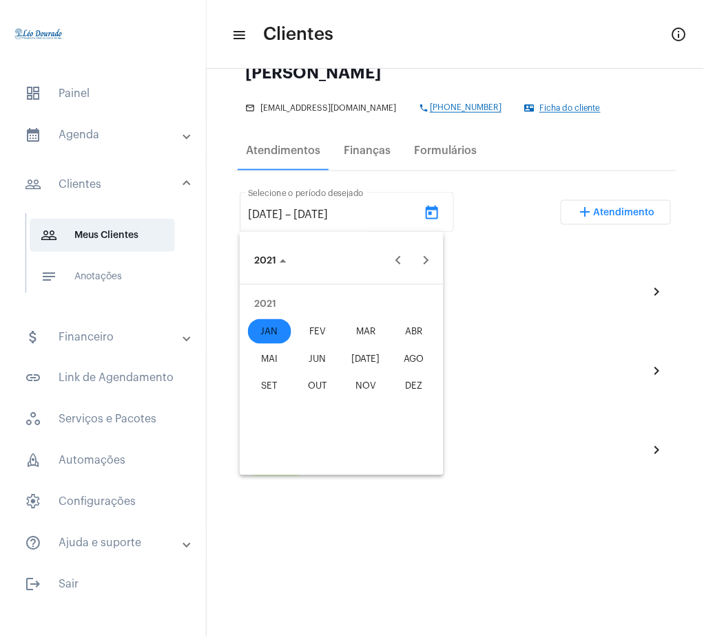
click at [269, 330] on div "JAN" at bounding box center [269, 331] width 43 height 25
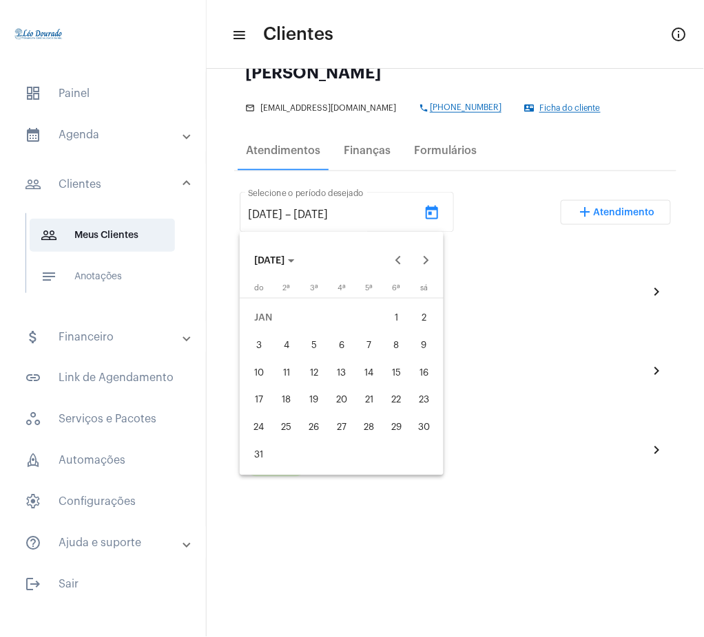
click at [395, 321] on div "1" at bounding box center [396, 318] width 25 height 25
type input "[DATE]"
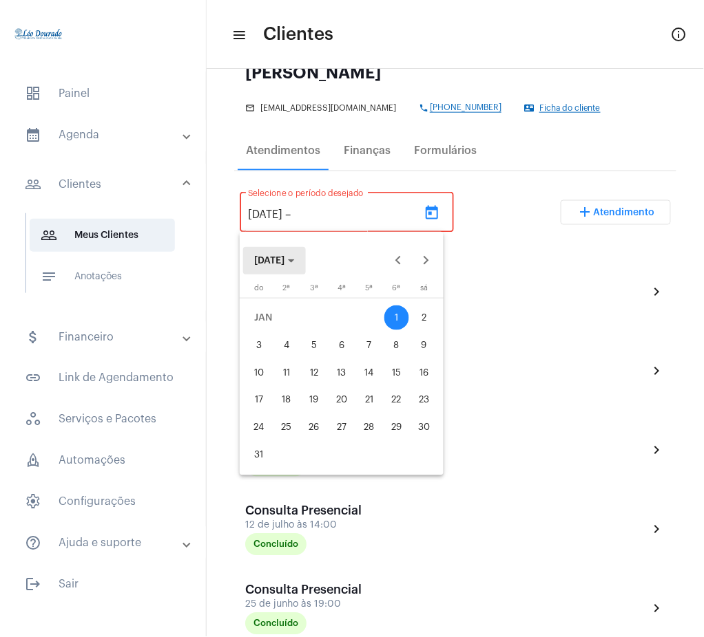
click at [295, 257] on span "[DATE]" at bounding box center [274, 261] width 41 height 10
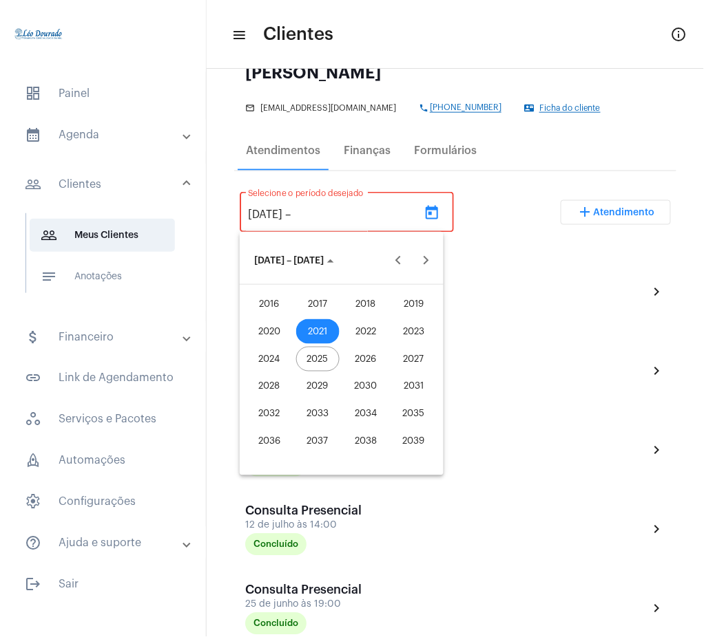
click at [326, 351] on div "2025" at bounding box center [317, 359] width 43 height 25
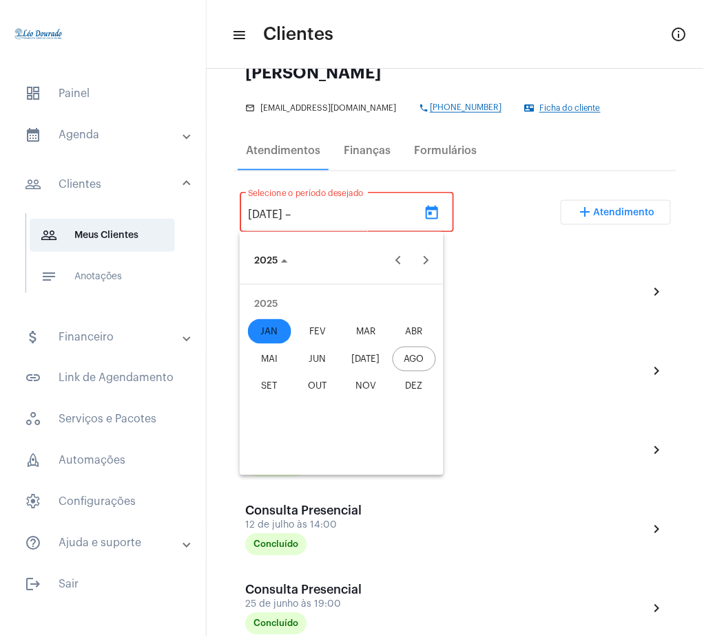
click at [414, 359] on div "AGO" at bounding box center [413, 359] width 43 height 25
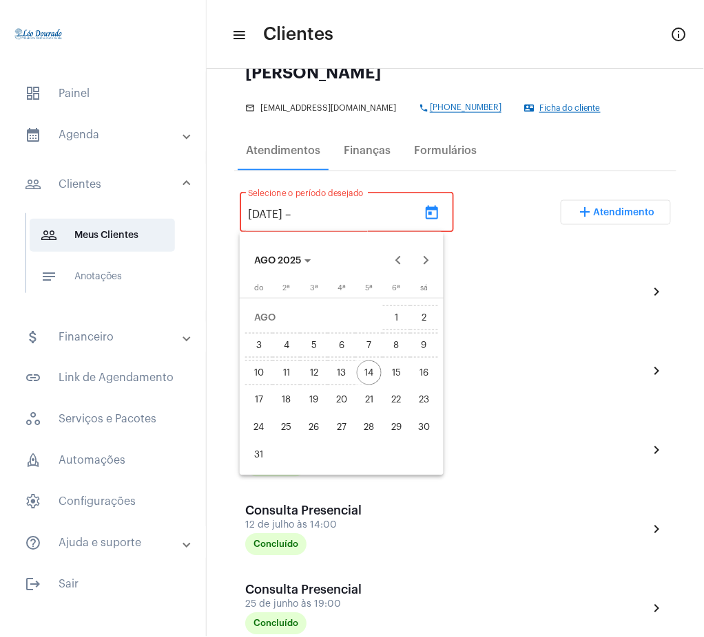
click at [376, 370] on div "14" at bounding box center [369, 373] width 25 height 25
type input "[DATE]"
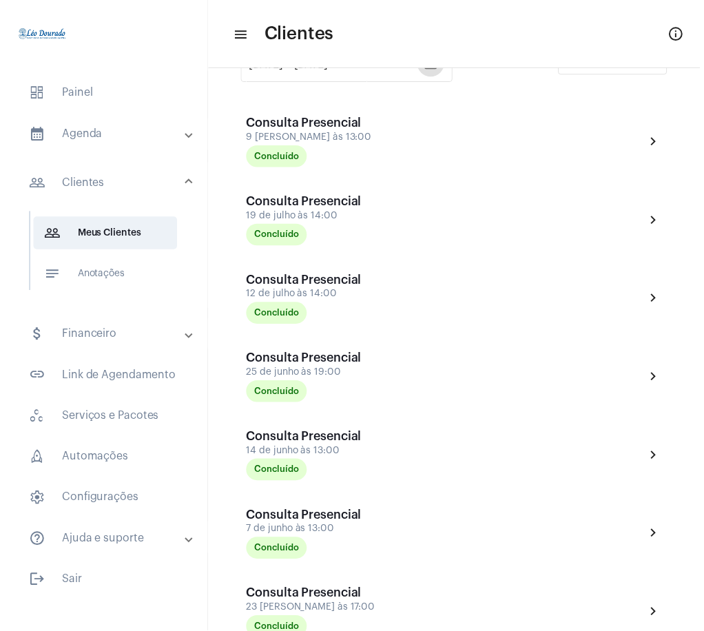
scroll to position [272, 0]
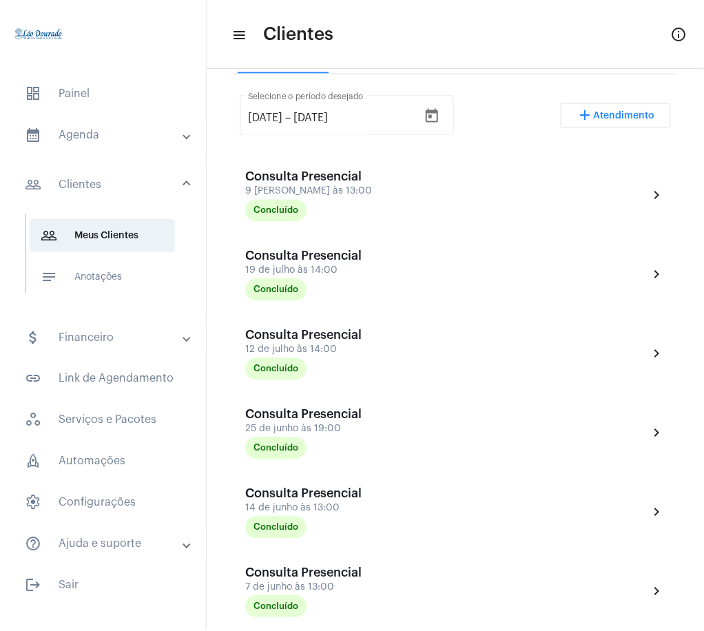
drag, startPoint x: 688, startPoint y: 207, endPoint x: 701, endPoint y: 151, distance: 57.1
click at [701, 151] on mat-sidenav-content "menu Clientes info_outlined A [PERSON_NAME] [PHONE_NUMBER] chevron_right A Aden…" at bounding box center [455, 315] width 497 height 631
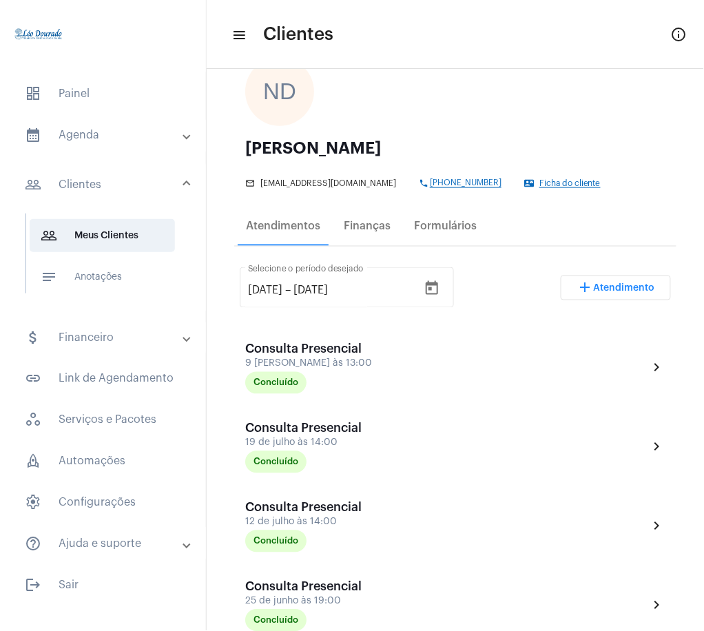
scroll to position [0, 0]
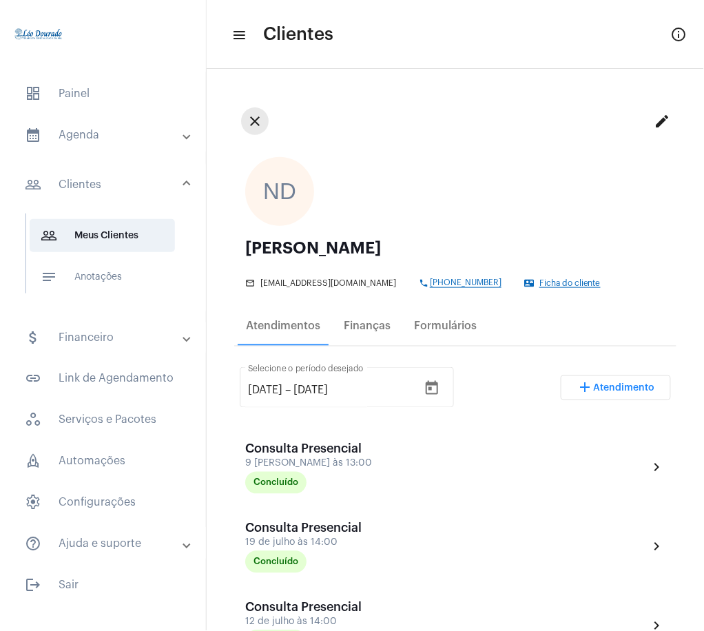
click at [266, 125] on button "close" at bounding box center [255, 121] width 28 height 28
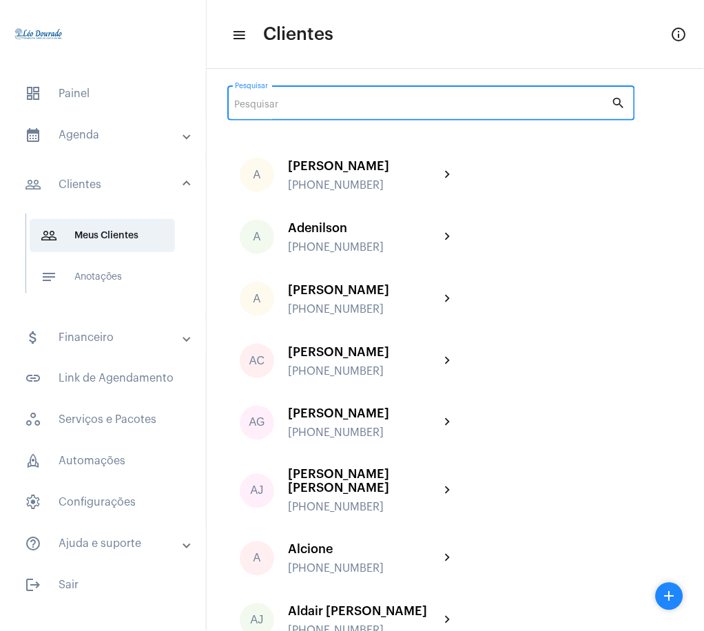
click at [482, 103] on input "Pesquisar" at bounding box center [423, 105] width 377 height 11
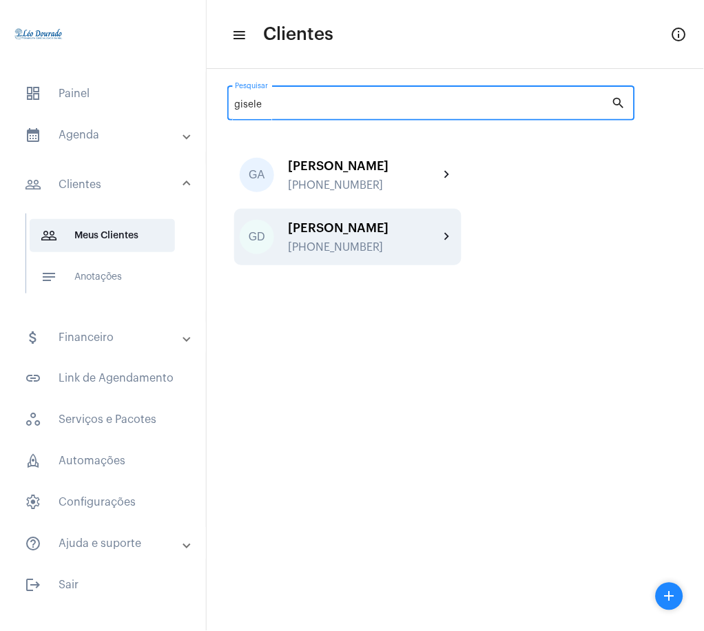
type input "gisele"
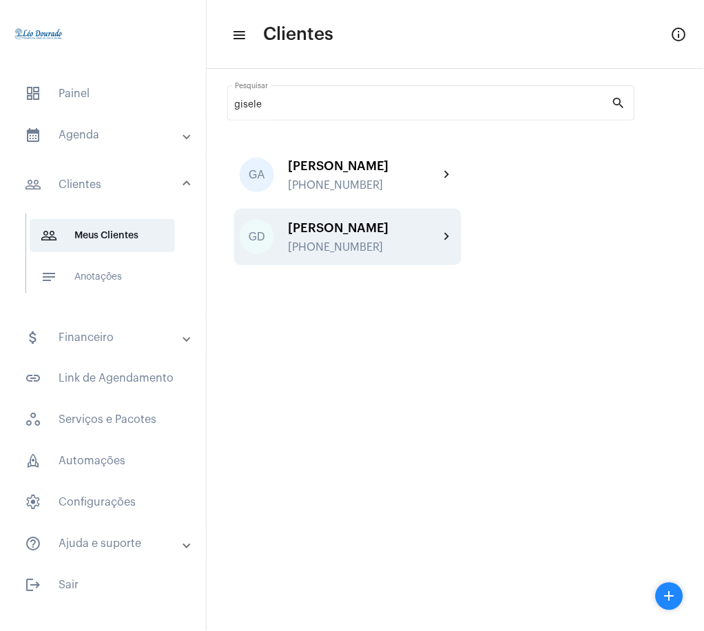
click at [446, 244] on mat-icon "chevron_right" at bounding box center [447, 237] width 17 height 17
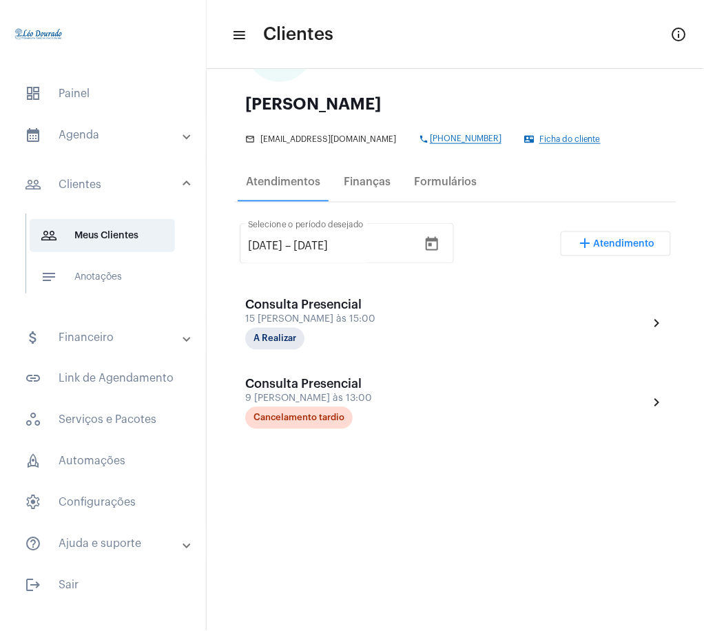
scroll to position [142, 0]
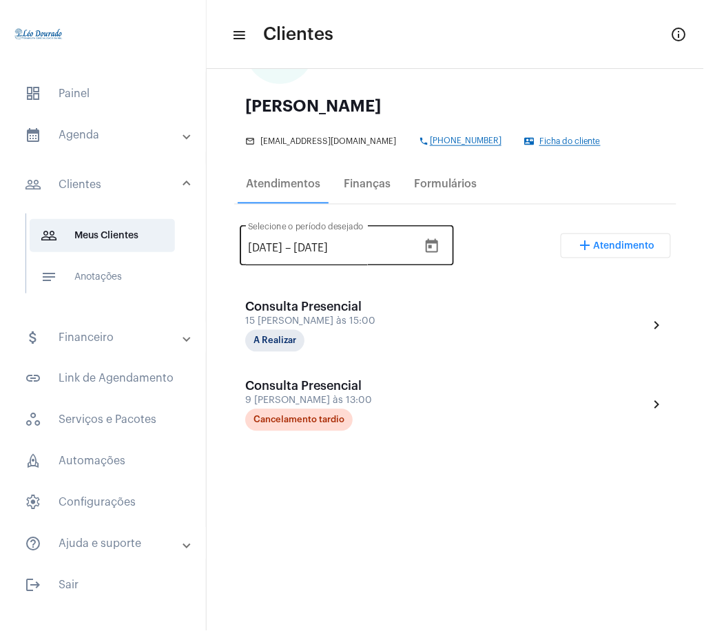
click at [438, 240] on icon "Open calendar" at bounding box center [431, 246] width 12 height 14
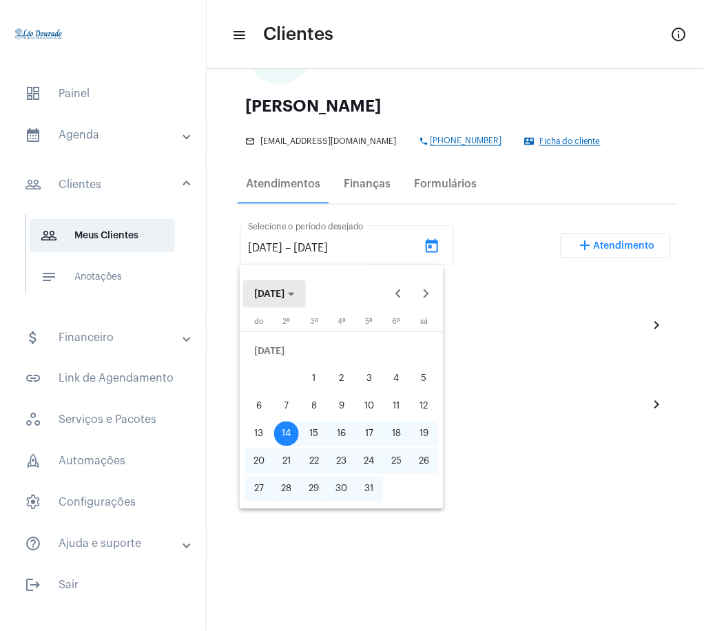
click at [292, 300] on button "[DATE]" at bounding box center [274, 294] width 63 height 28
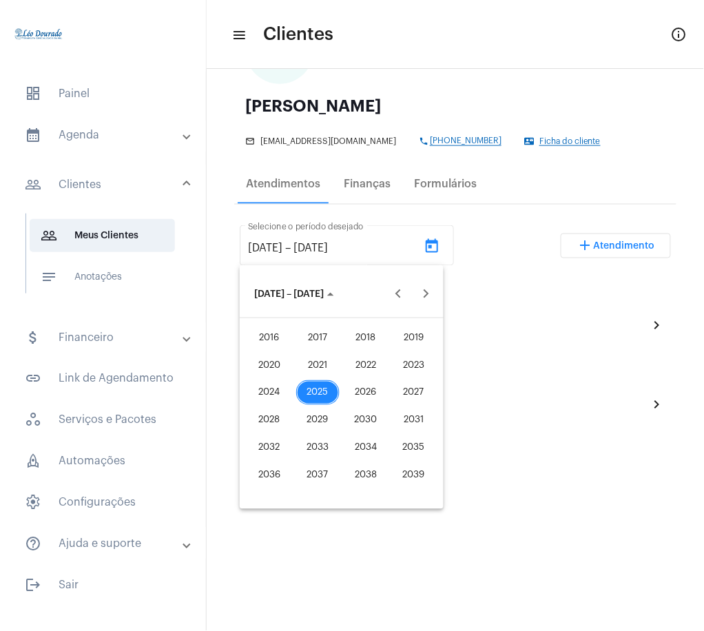
click at [326, 362] on div "2021" at bounding box center [317, 364] width 43 height 25
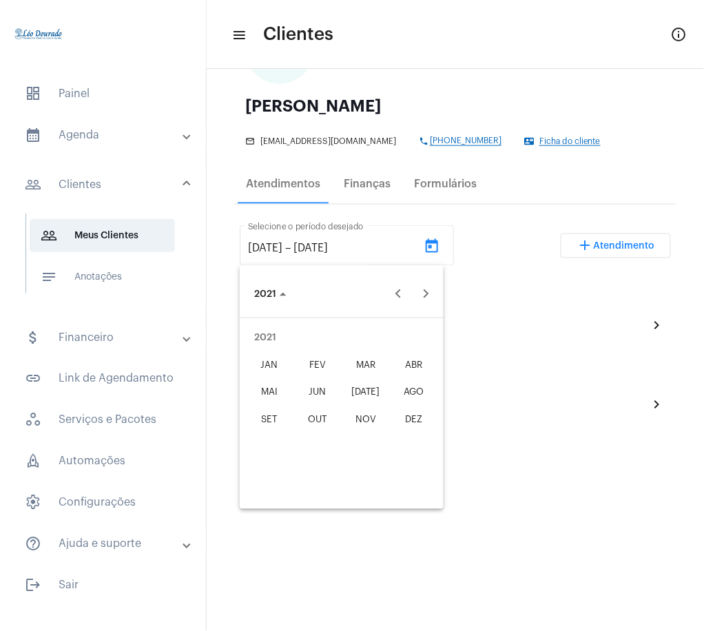
click at [276, 361] on div "JAN" at bounding box center [269, 364] width 43 height 25
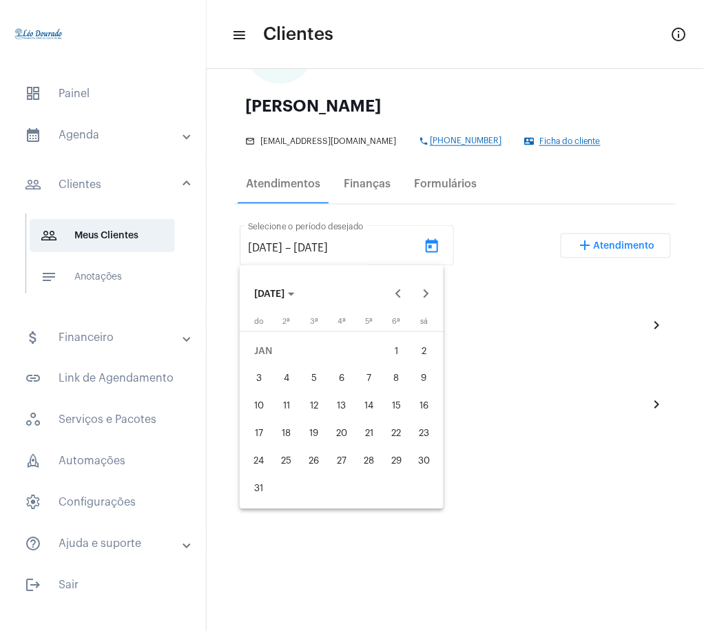
click at [402, 345] on div "1" at bounding box center [396, 351] width 25 height 25
type input "[DATE]"
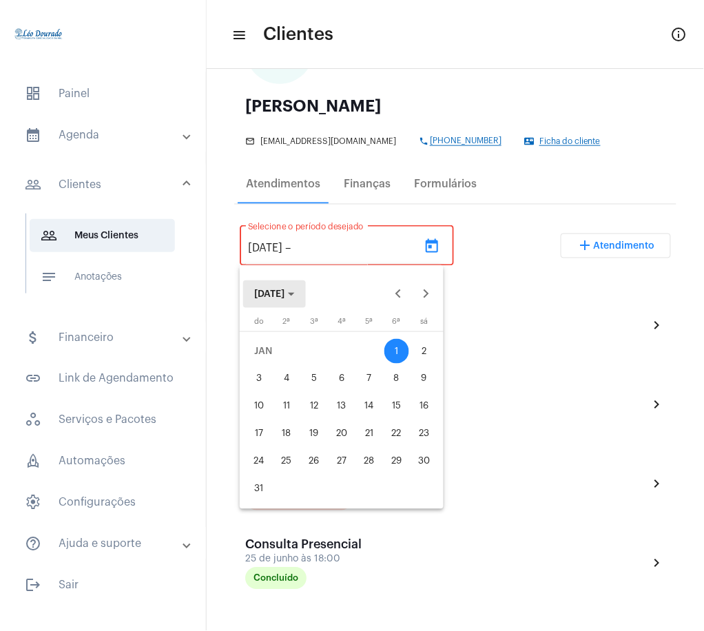
click at [284, 294] on span "[DATE]" at bounding box center [269, 294] width 30 height 10
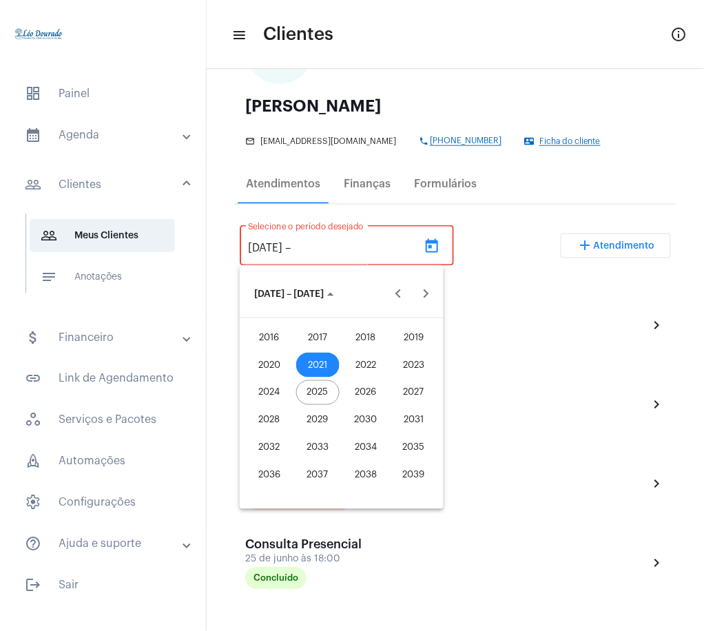
click at [306, 401] on div "2025" at bounding box center [317, 392] width 43 height 25
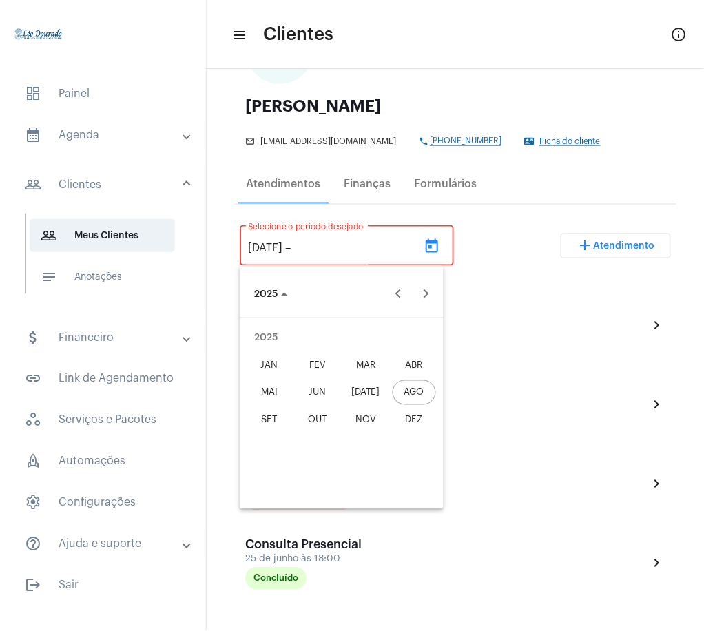
click at [419, 394] on div "AGO" at bounding box center [413, 392] width 43 height 25
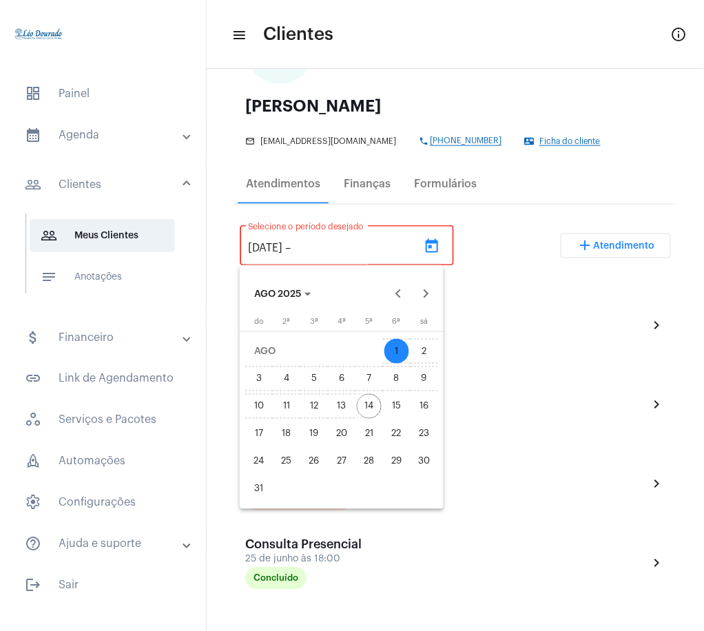
click at [369, 405] on div "14" at bounding box center [369, 406] width 25 height 25
type input "[DATE]"
